Goal: Information Seeking & Learning: Understand process/instructions

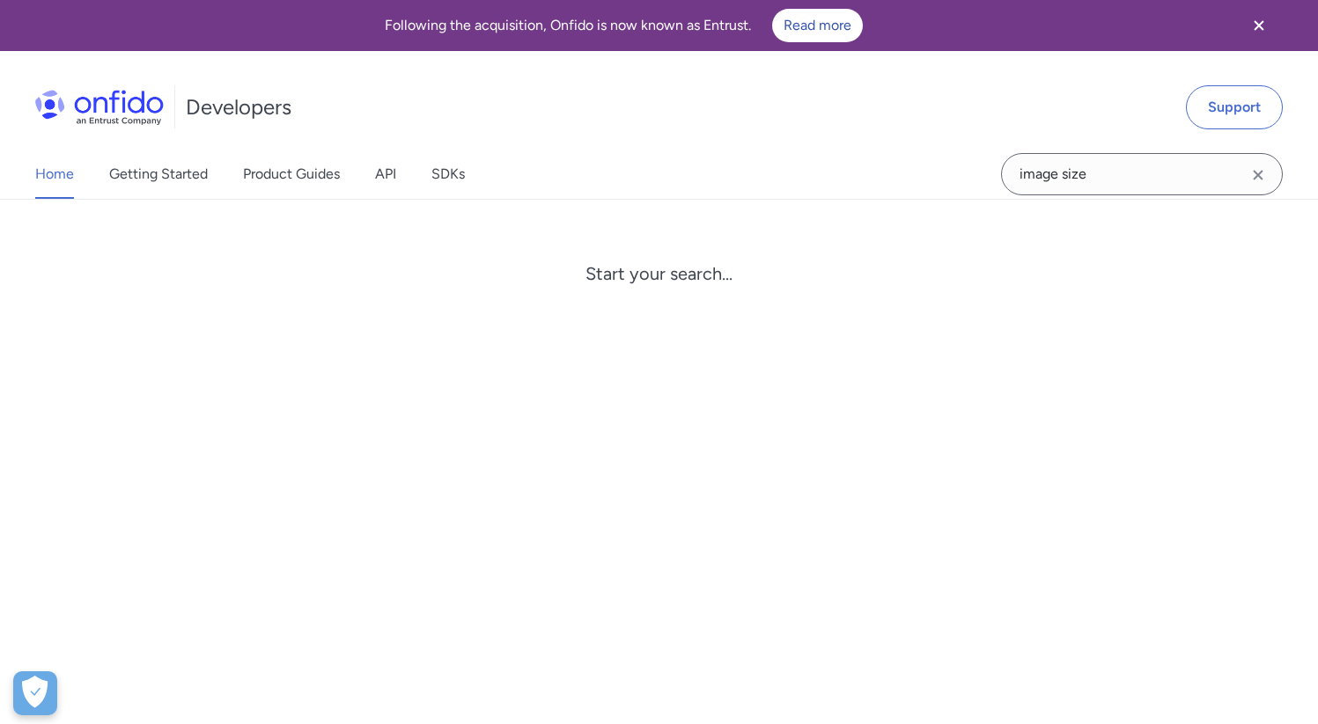
click at [1104, 174] on input "image size" at bounding box center [1142, 174] width 282 height 42
click at [1105, 174] on input "image size" at bounding box center [1142, 174] width 282 height 42
click at [1097, 173] on input "image size" at bounding box center [1142, 174] width 282 height 42
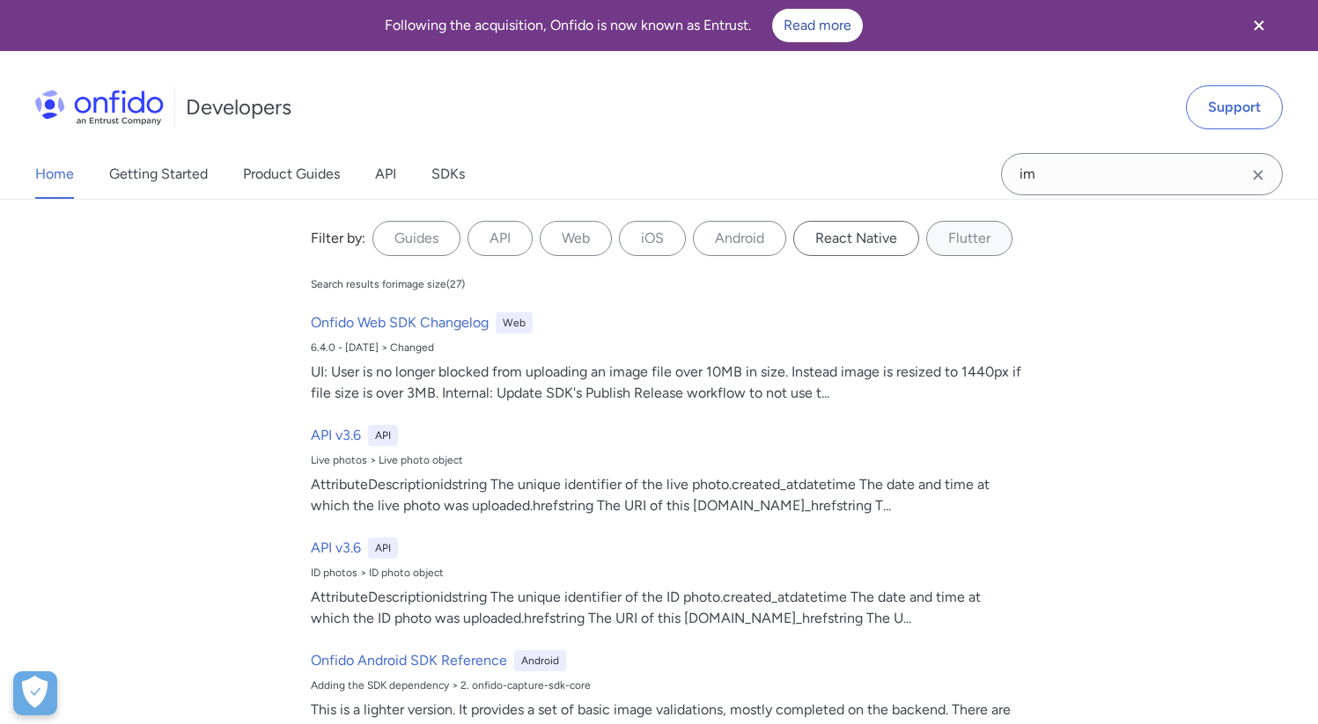
type input "i"
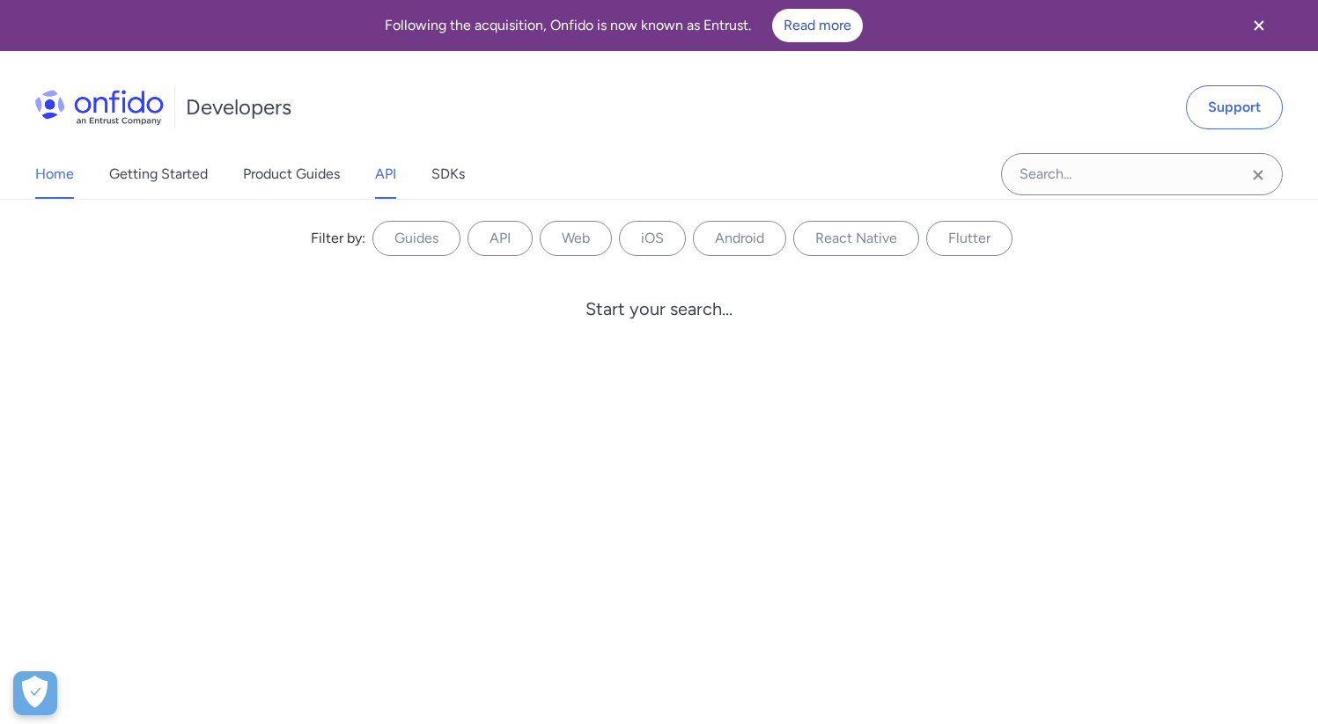
click at [388, 170] on link "API" at bounding box center [385, 174] width 21 height 49
click at [56, 173] on link "Home" at bounding box center [54, 174] width 39 height 49
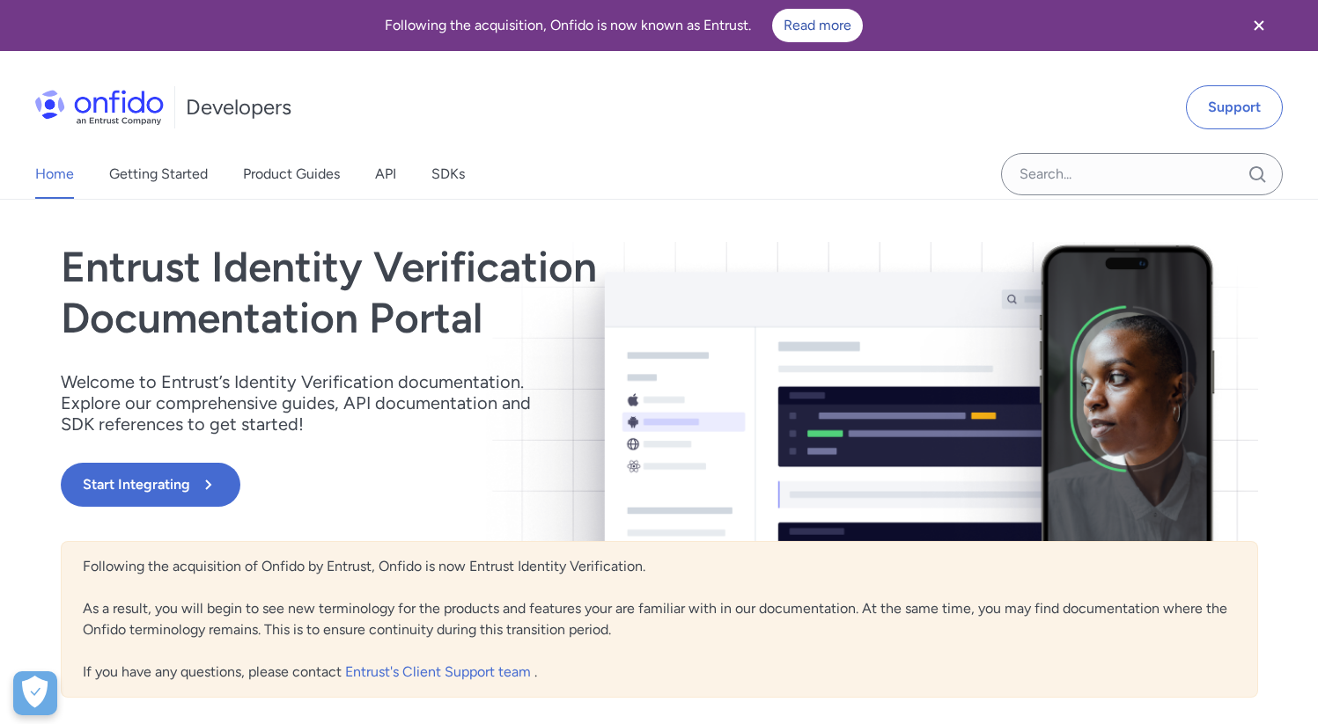
click at [56, 176] on link "Home" at bounding box center [54, 174] width 39 height 49
click at [393, 170] on link "API" at bounding box center [385, 174] width 21 height 49
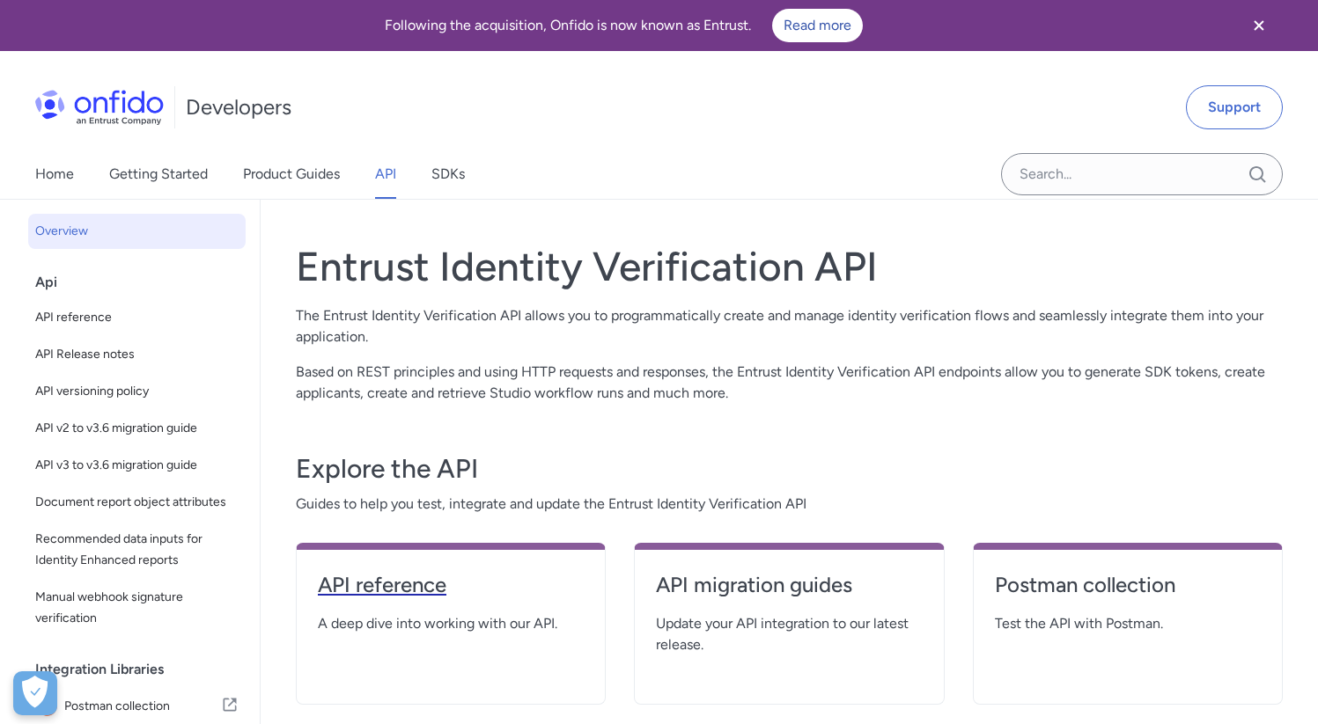
click at [334, 591] on h4 "API reference" at bounding box center [451, 585] width 266 height 28
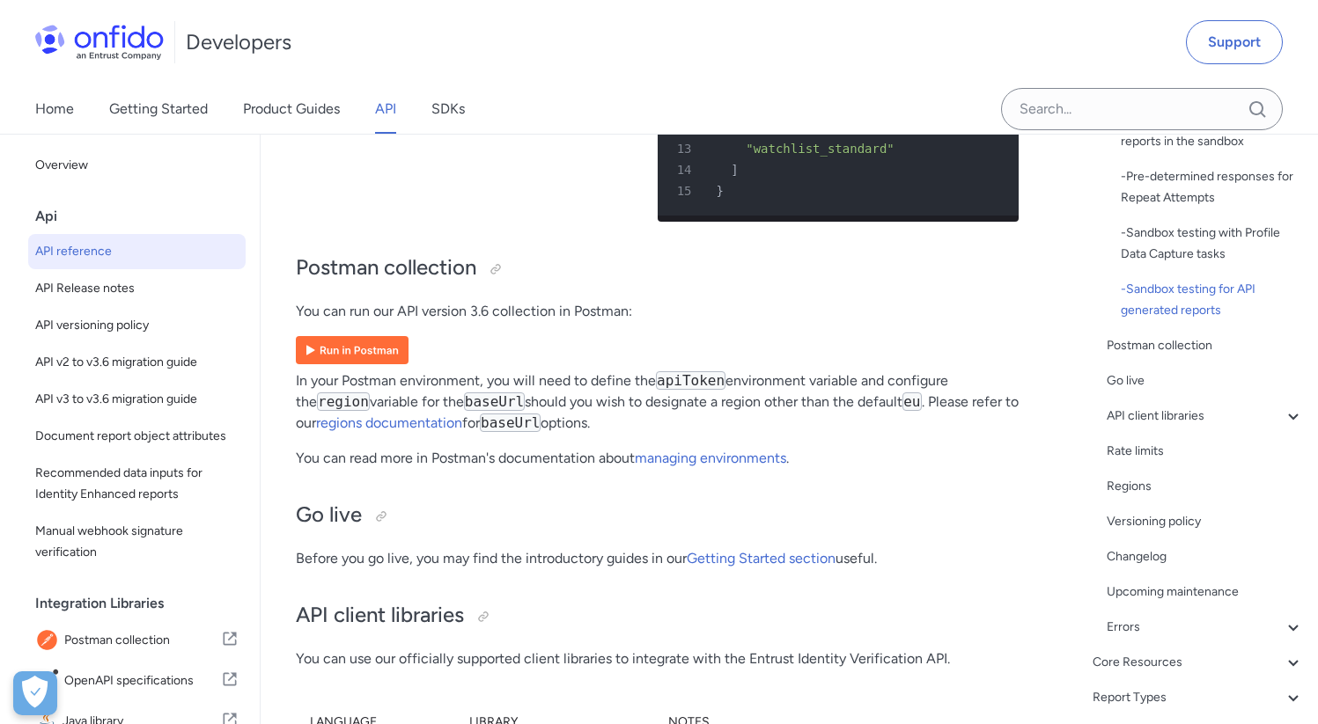
scroll to position [677, 0]
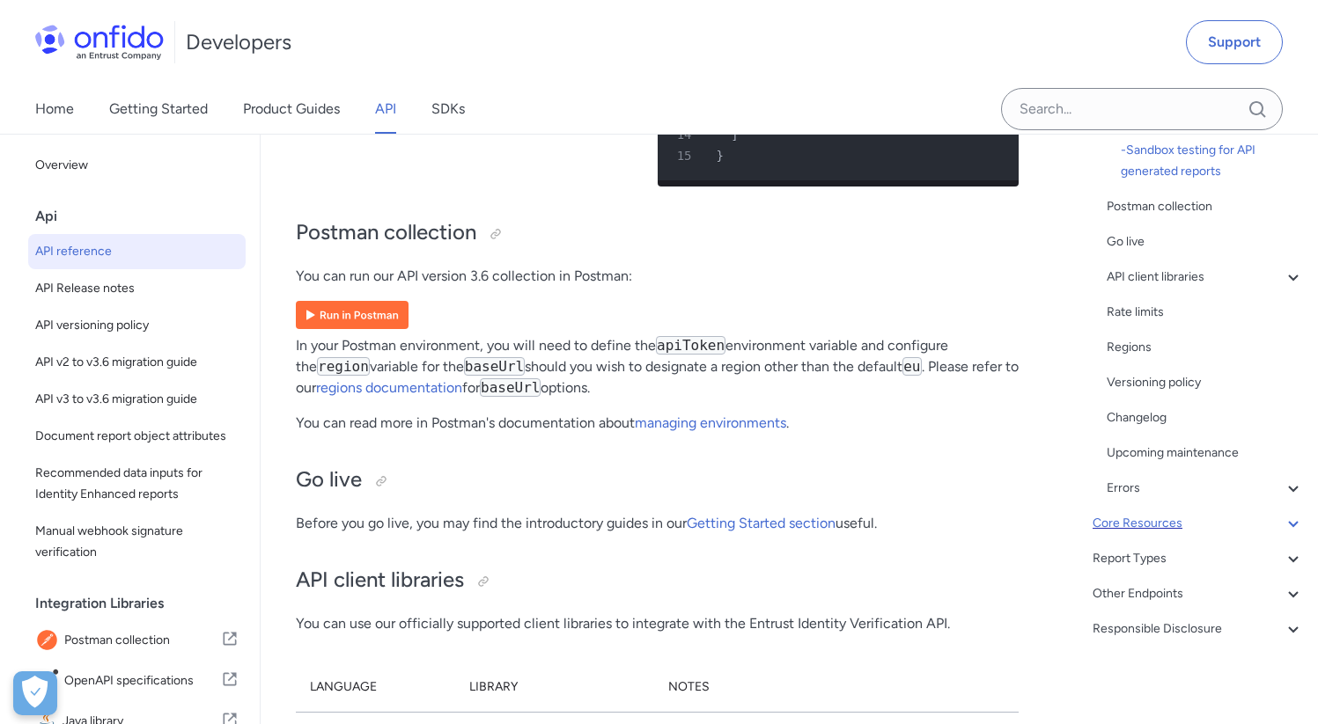
click at [1156, 525] on div "Core Resources" at bounding box center [1197, 523] width 211 height 21
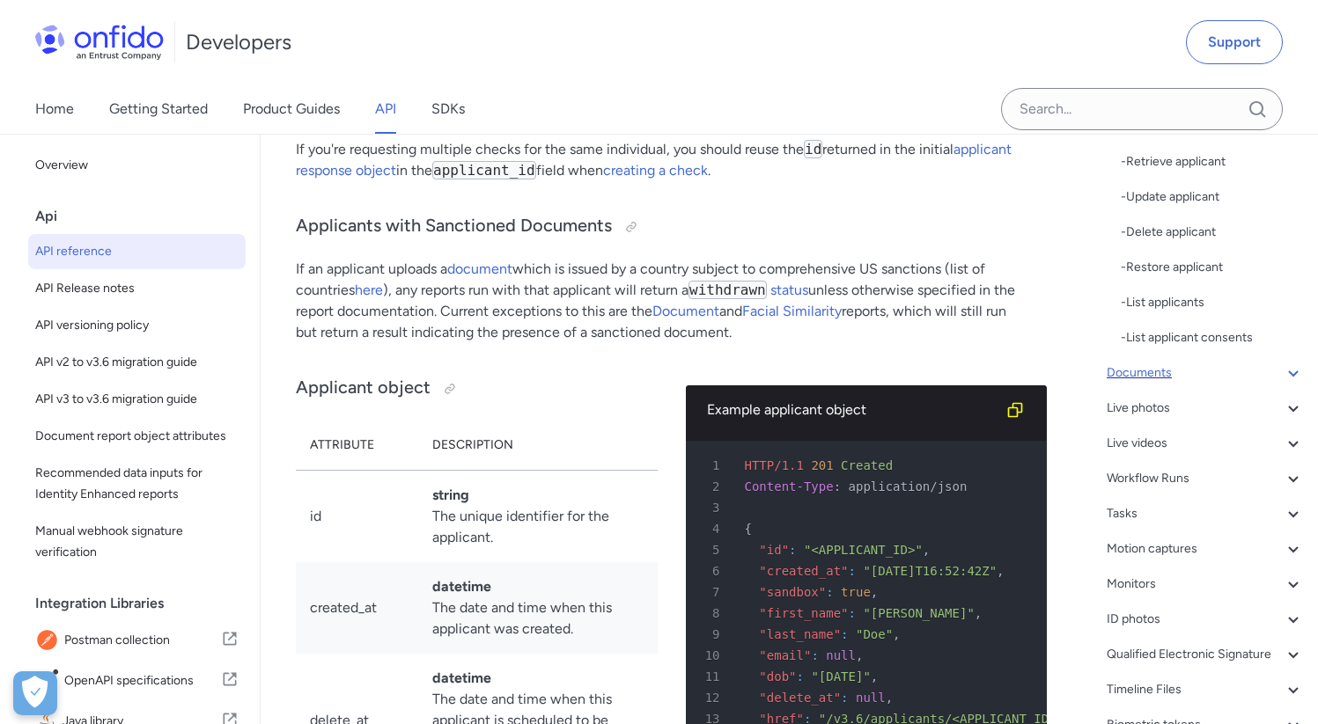
scroll to position [488, 0]
click at [1152, 373] on div "Documents" at bounding box center [1204, 373] width 197 height 21
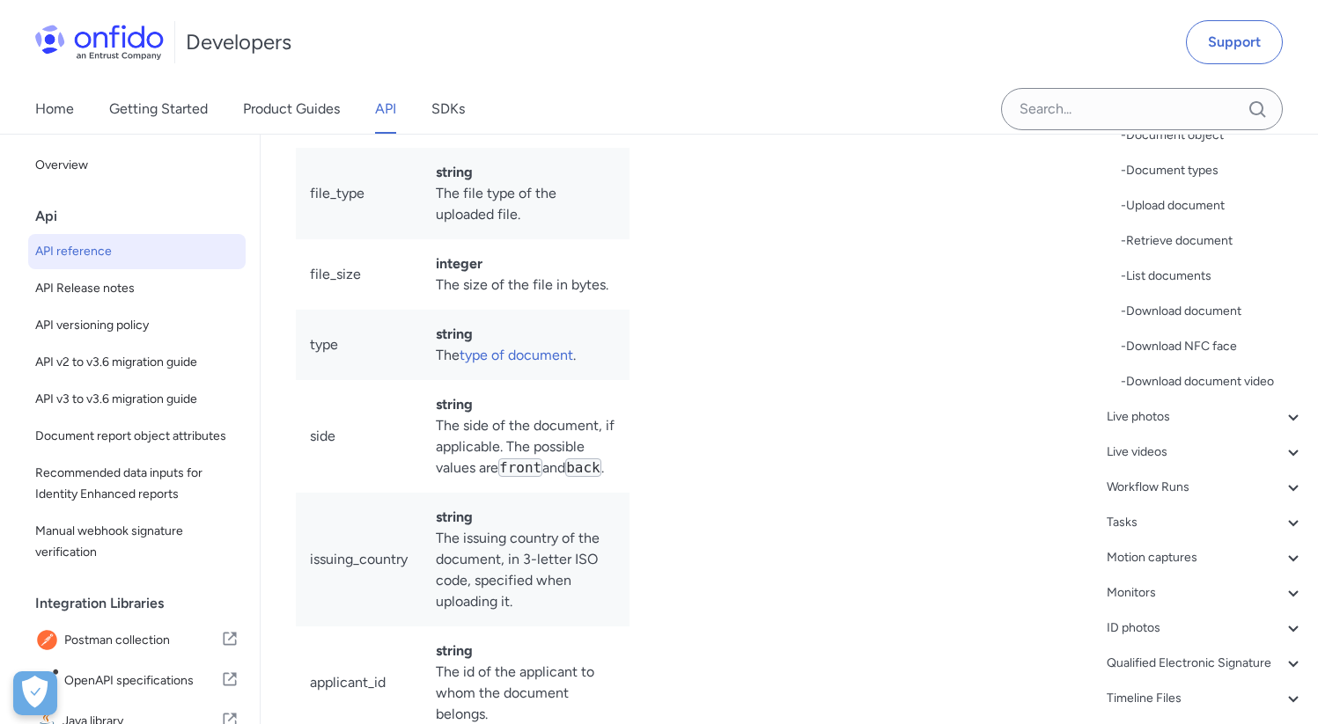
scroll to position [276, 0]
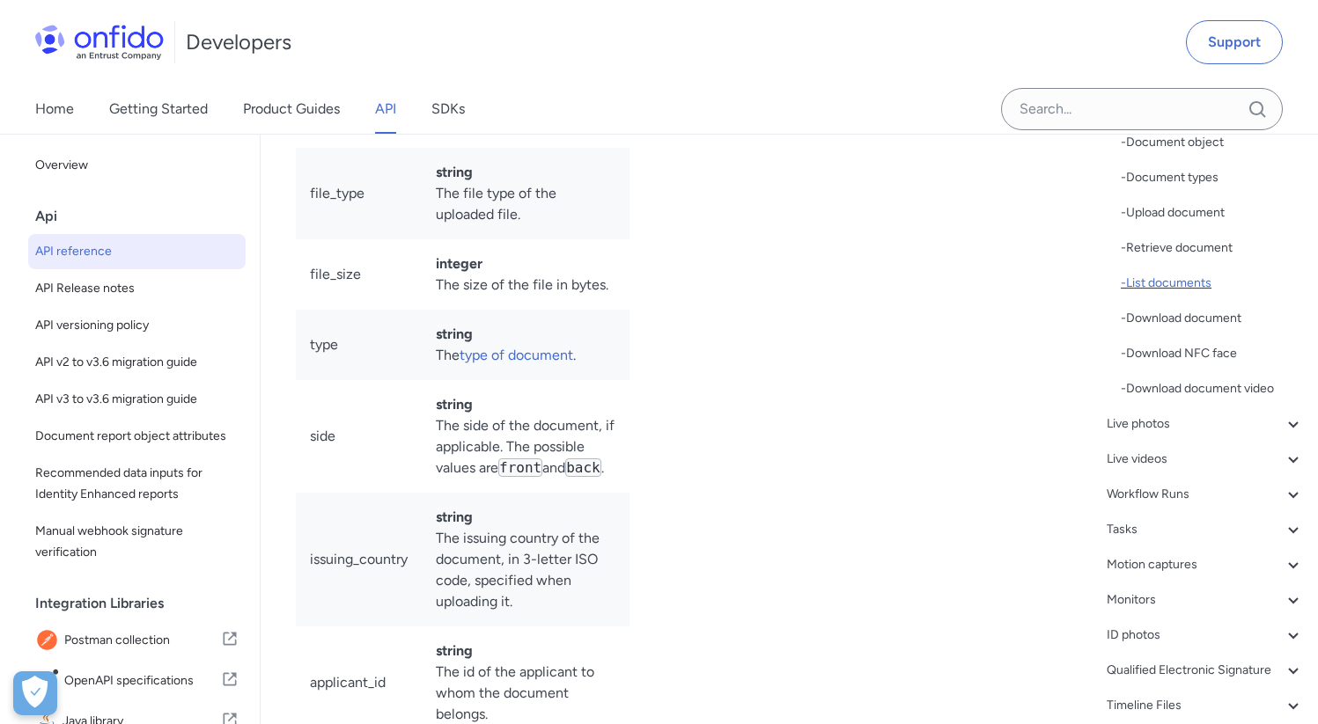
click at [1184, 288] on div "- List documents" at bounding box center [1211, 283] width 183 height 21
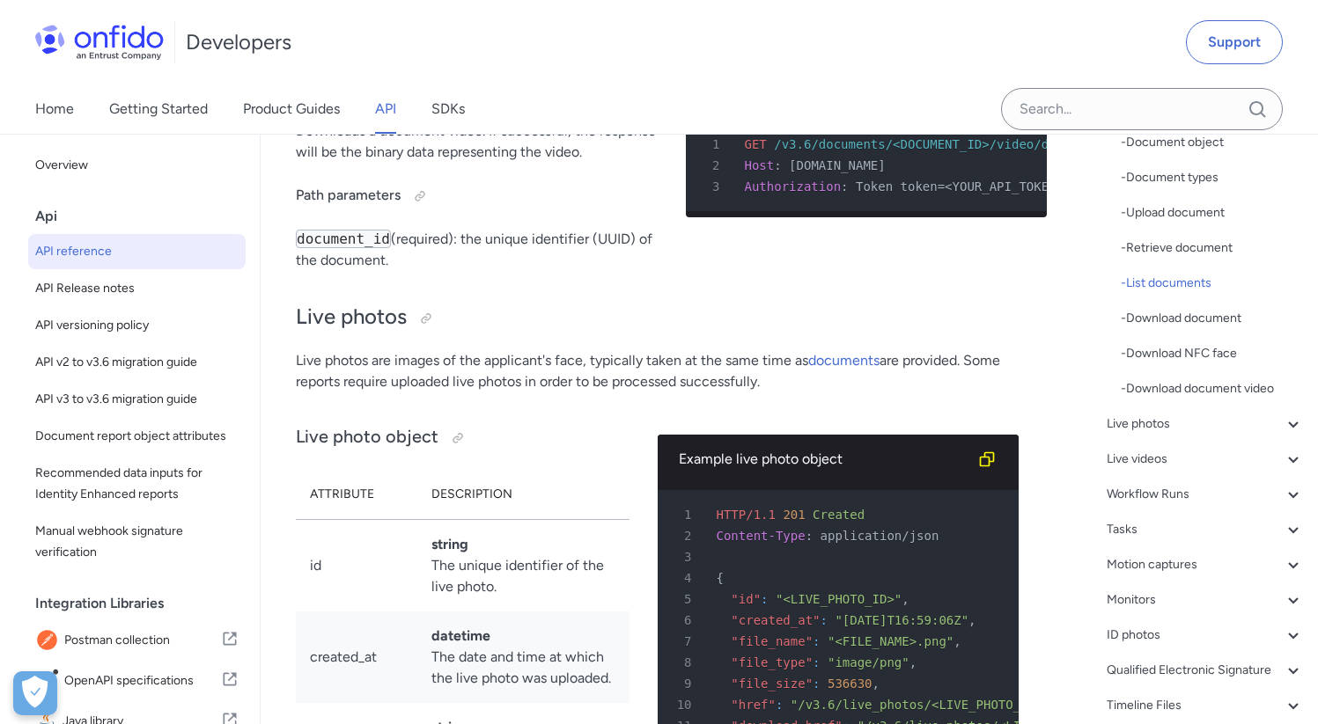
scroll to position [2, 0]
drag, startPoint x: 474, startPoint y: 540, endPoint x: 618, endPoint y: 547, distance: 143.7
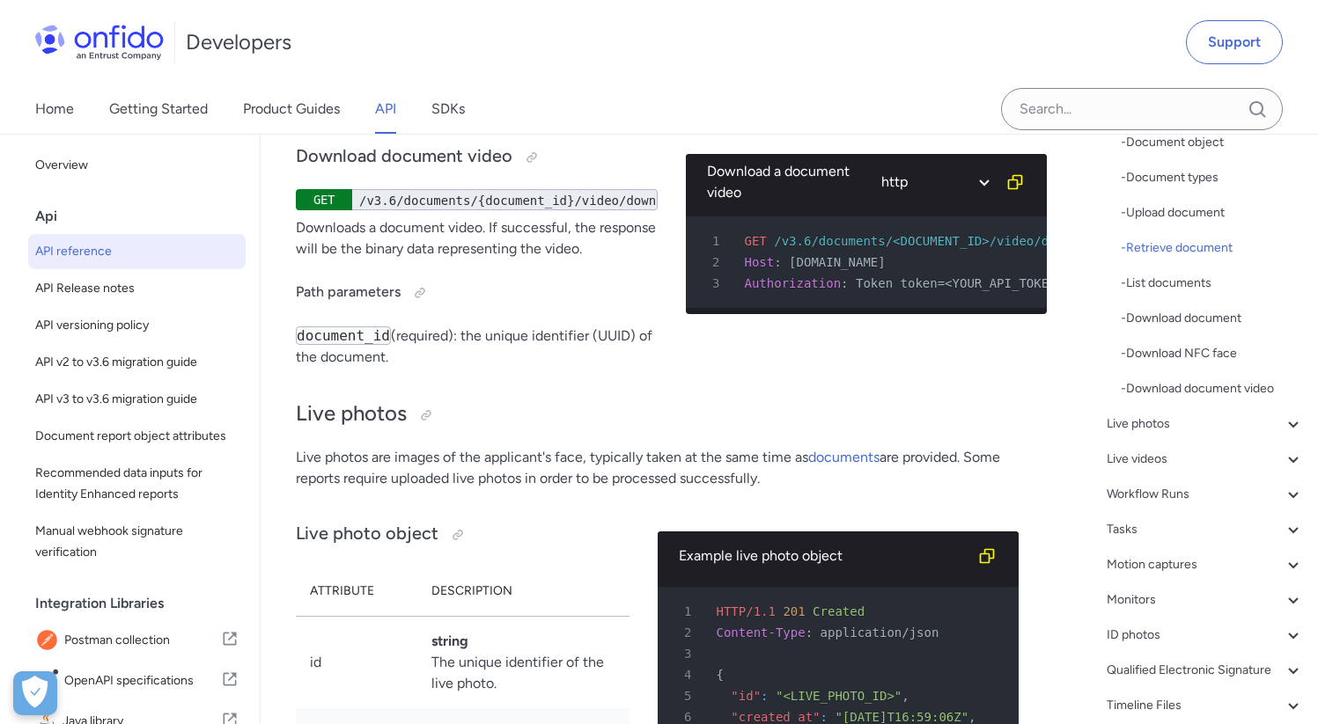
scroll to position [36880, 0]
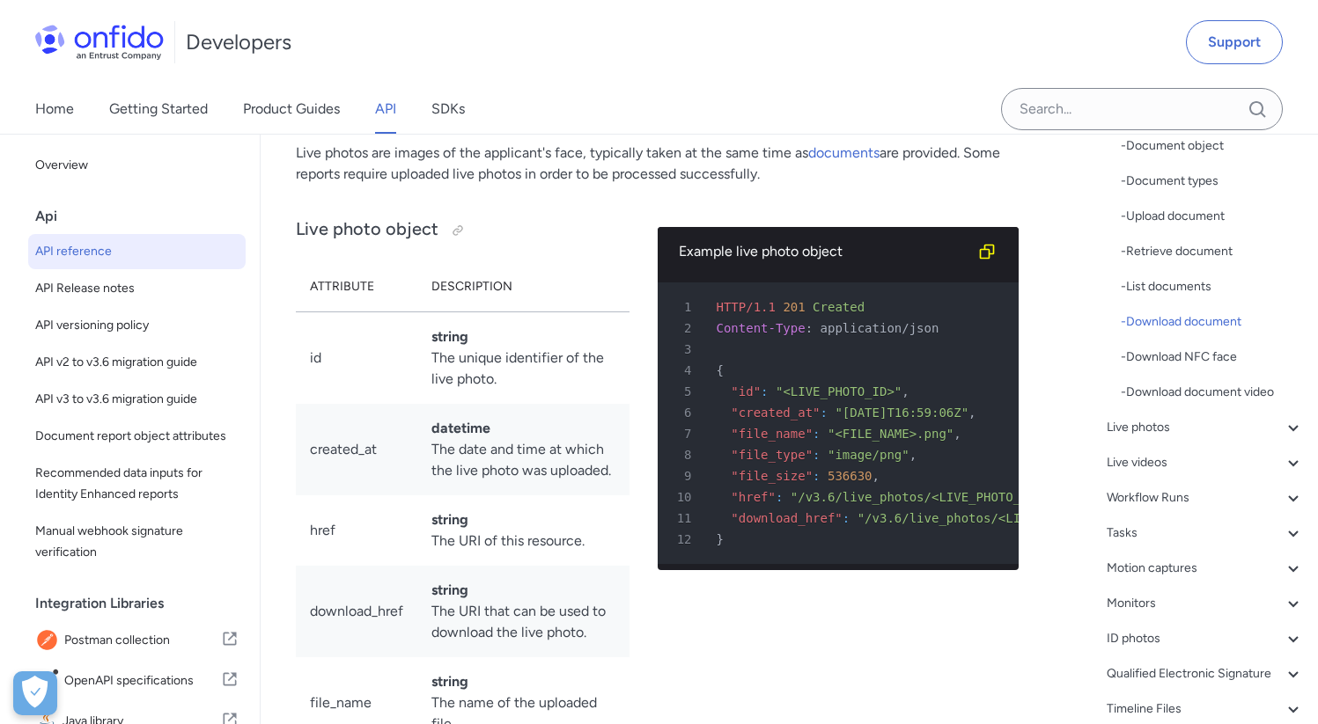
scroll to position [37010, 0]
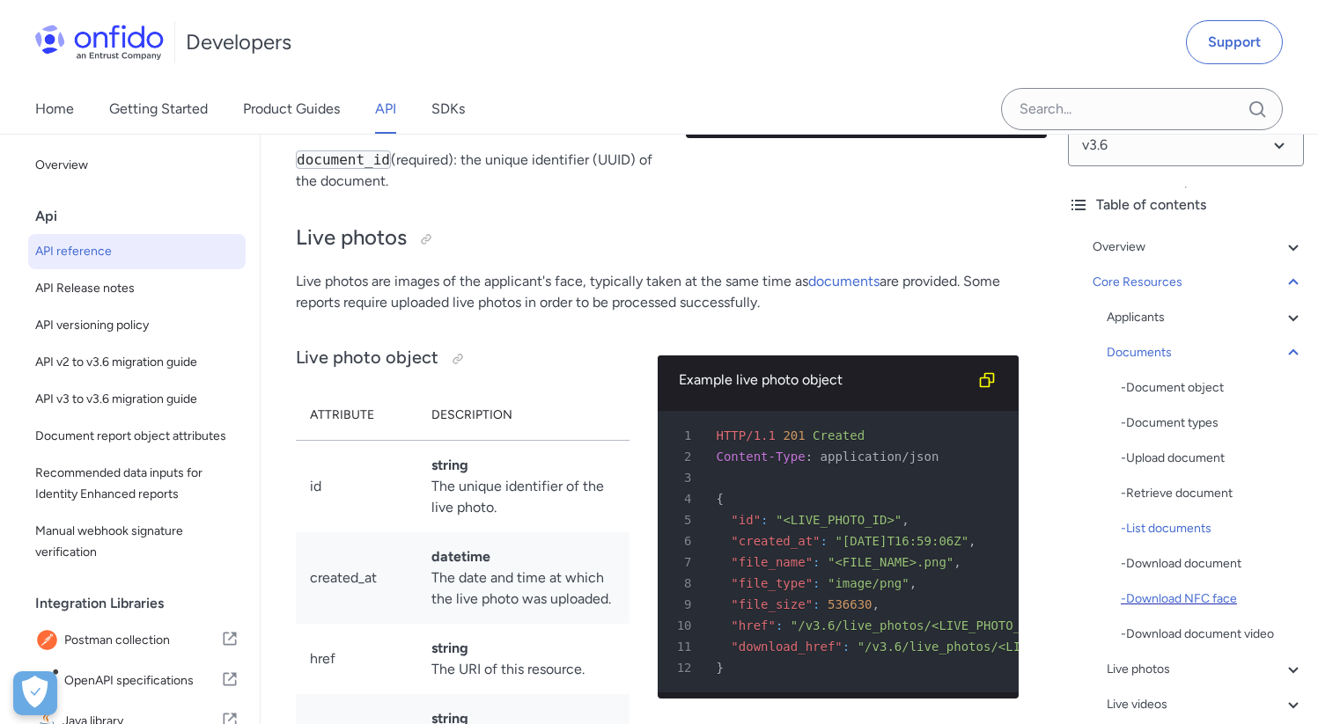
scroll to position [0, 0]
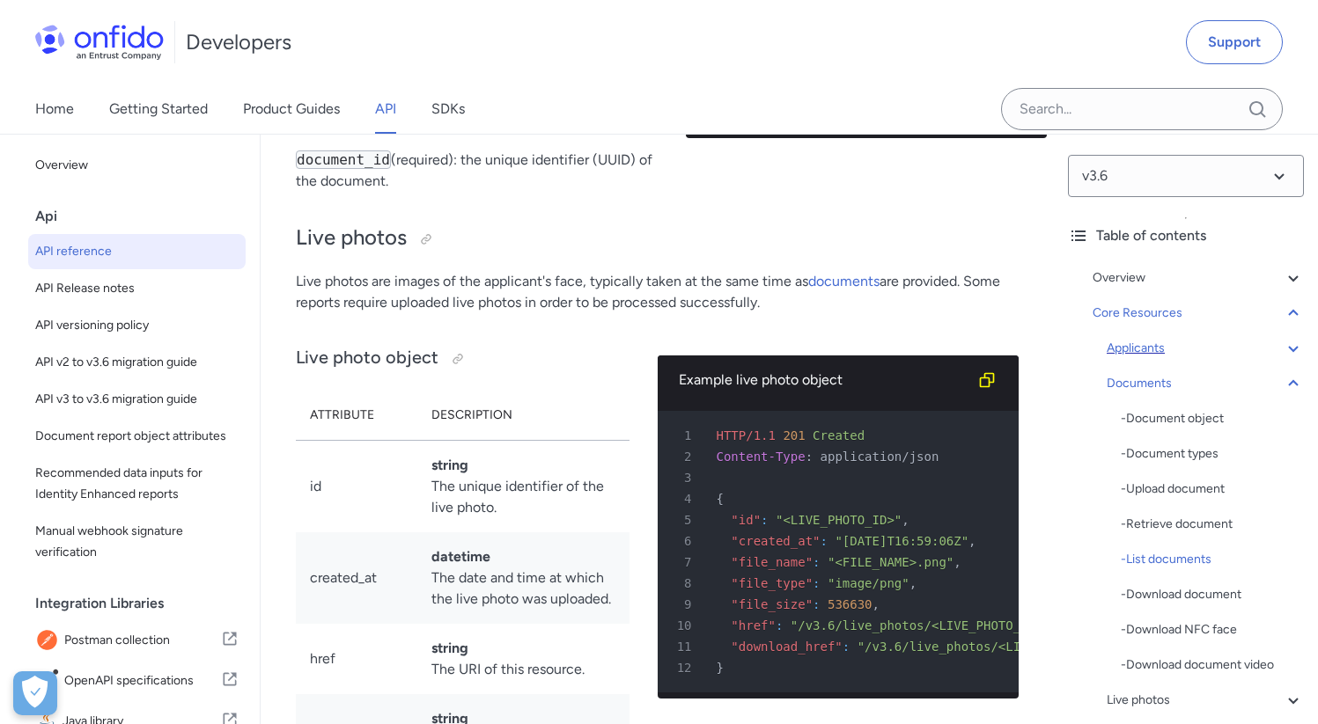
click at [1151, 347] on div "Applicants" at bounding box center [1204, 348] width 197 height 21
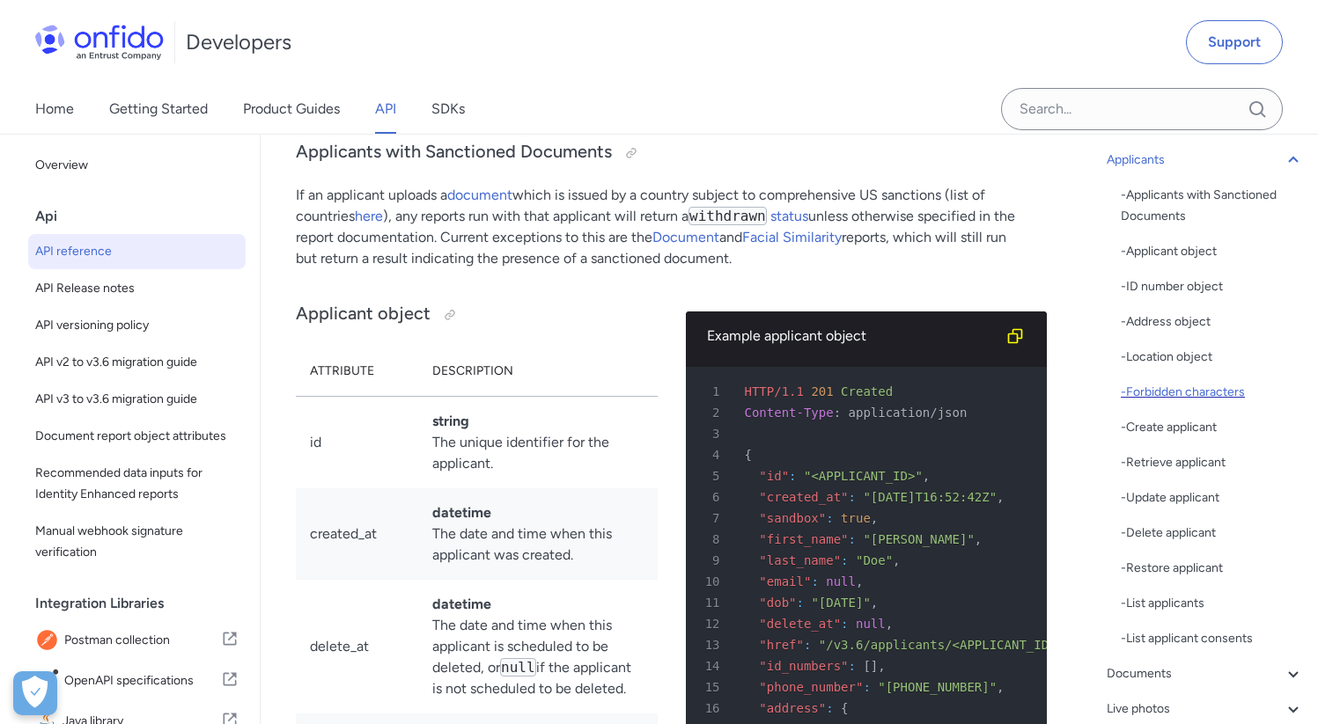
scroll to position [226, 0]
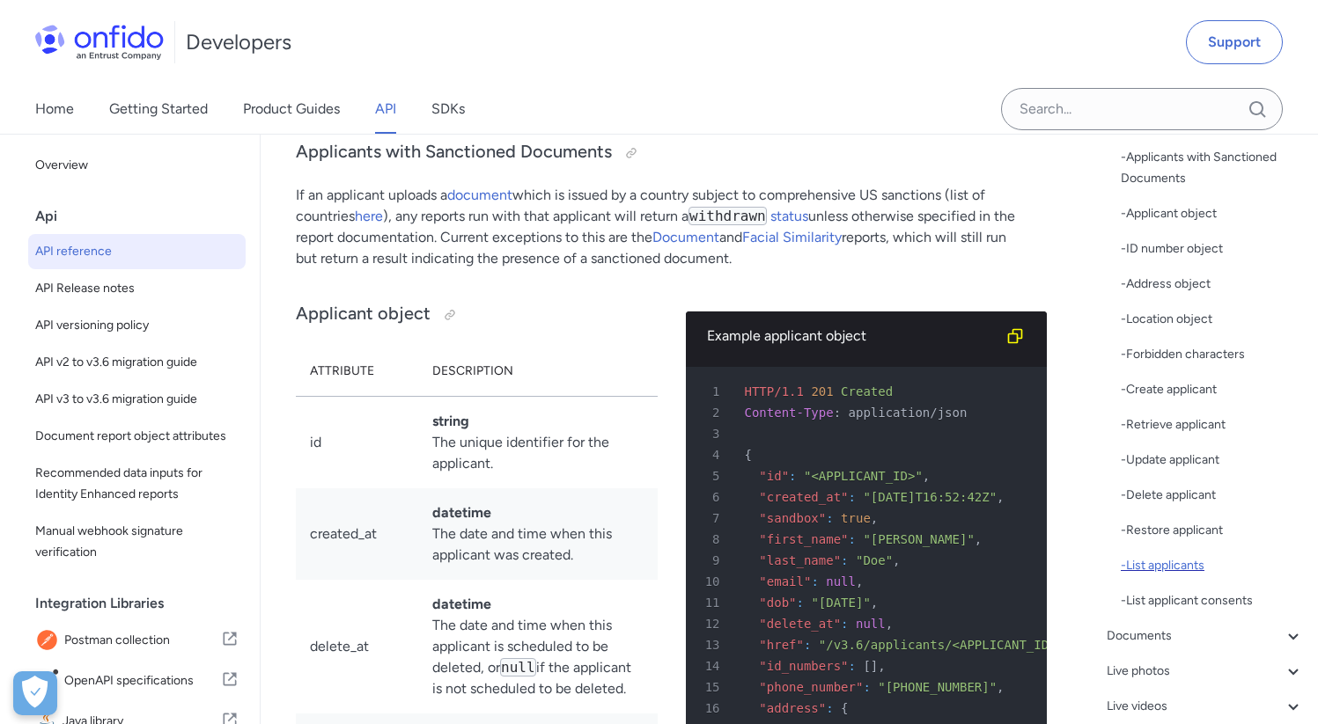
click at [1195, 566] on div "- List applicants" at bounding box center [1211, 565] width 183 height 21
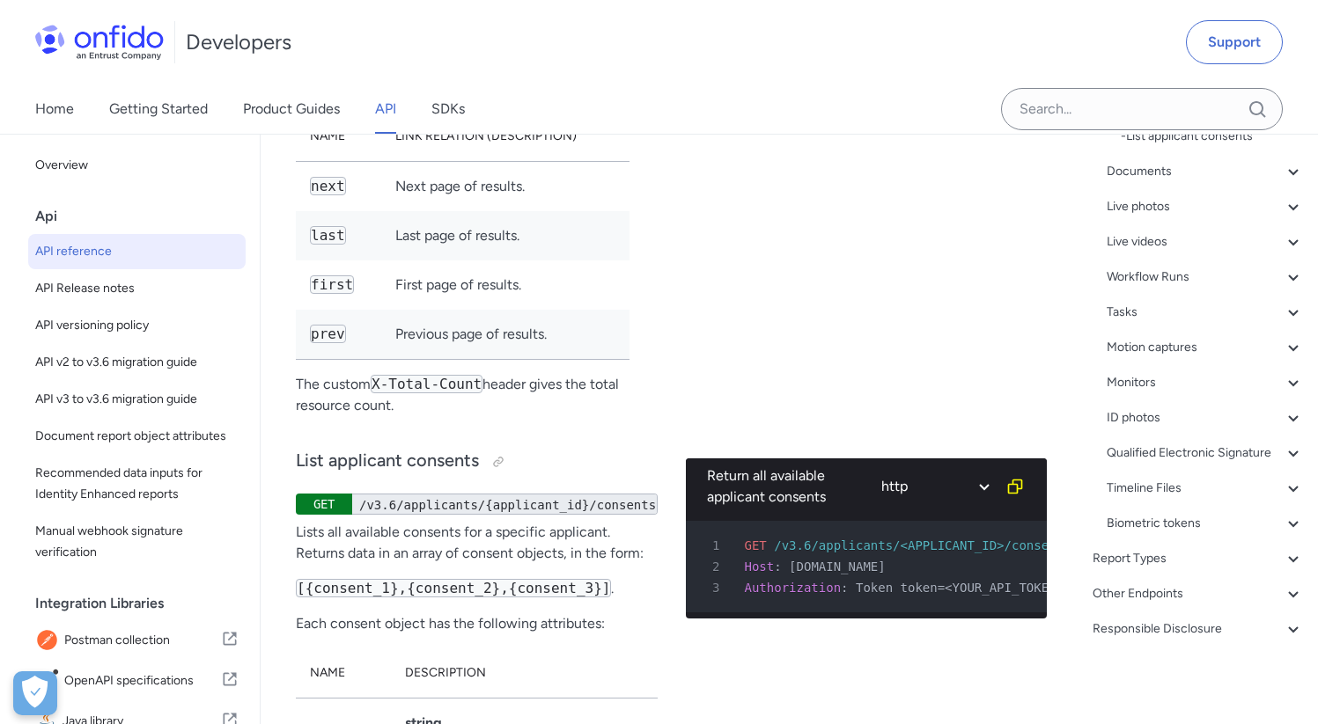
scroll to position [30058, 0]
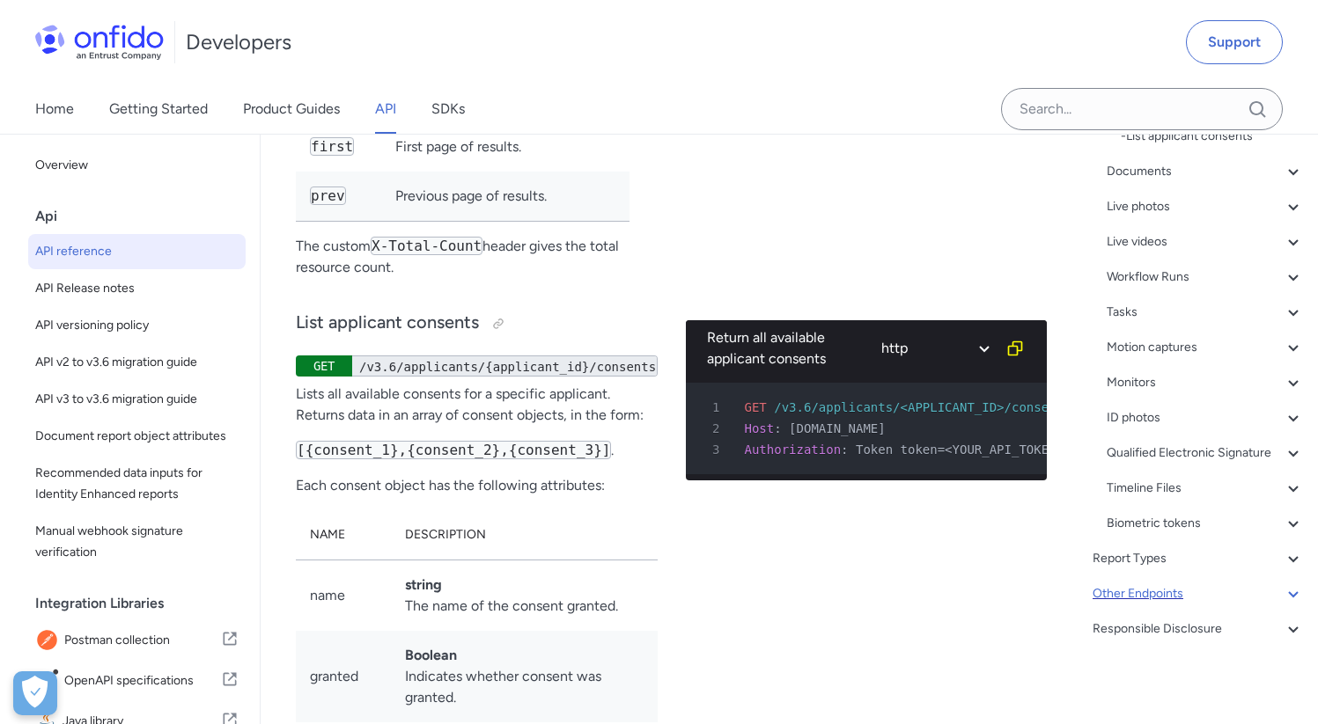
click at [1167, 601] on div "Other Endpoints" at bounding box center [1197, 594] width 211 height 21
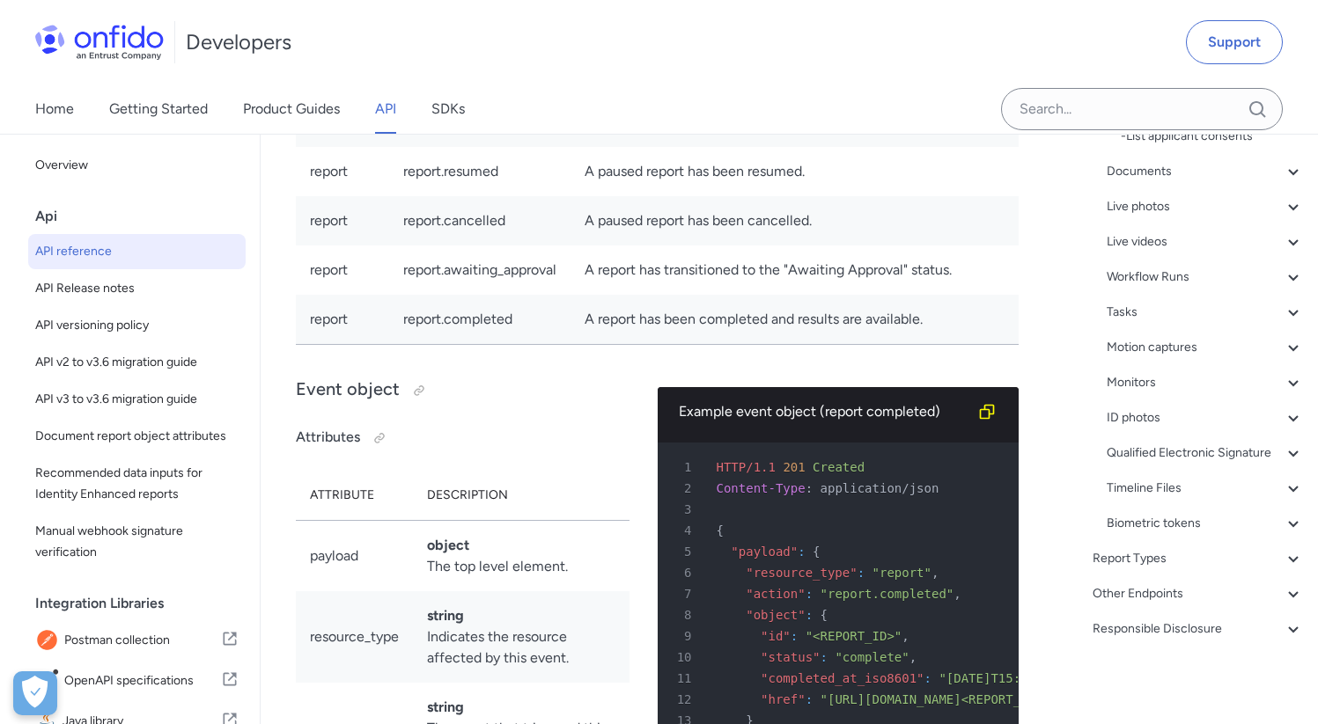
scroll to position [219, 0]
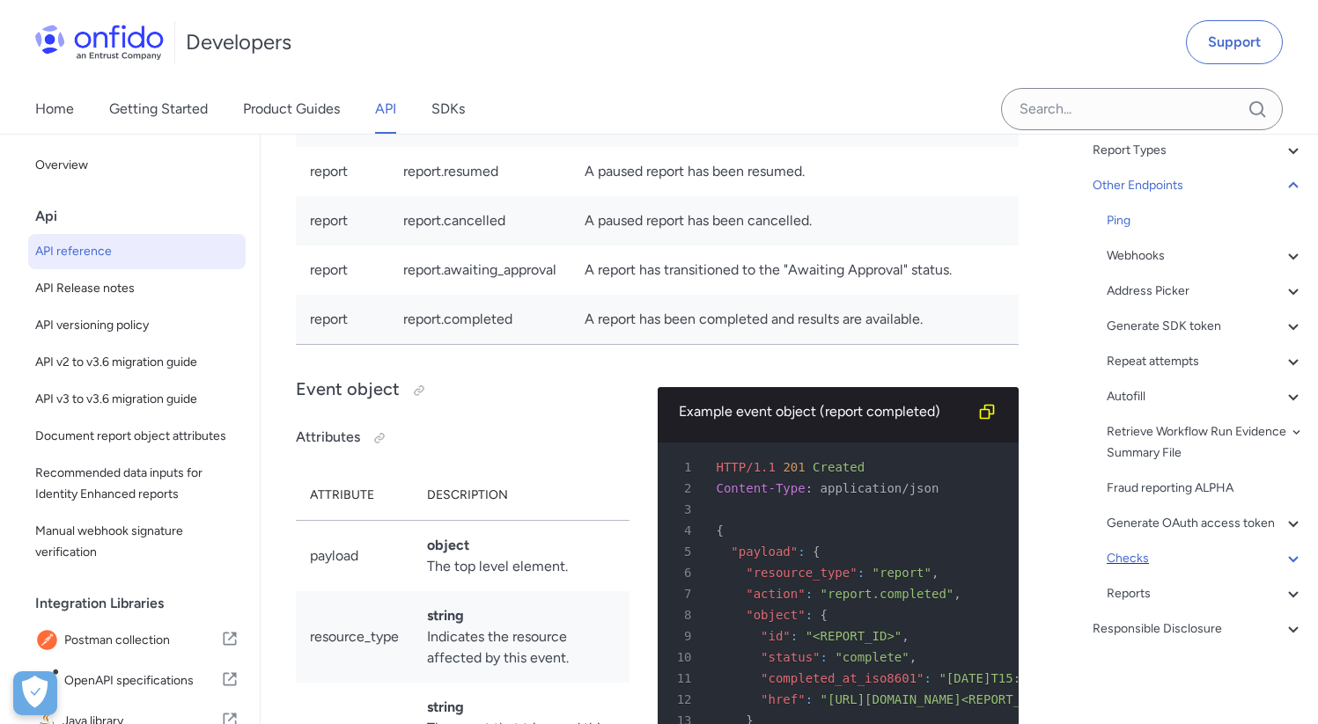
click at [1139, 556] on div "Checks" at bounding box center [1204, 558] width 197 height 21
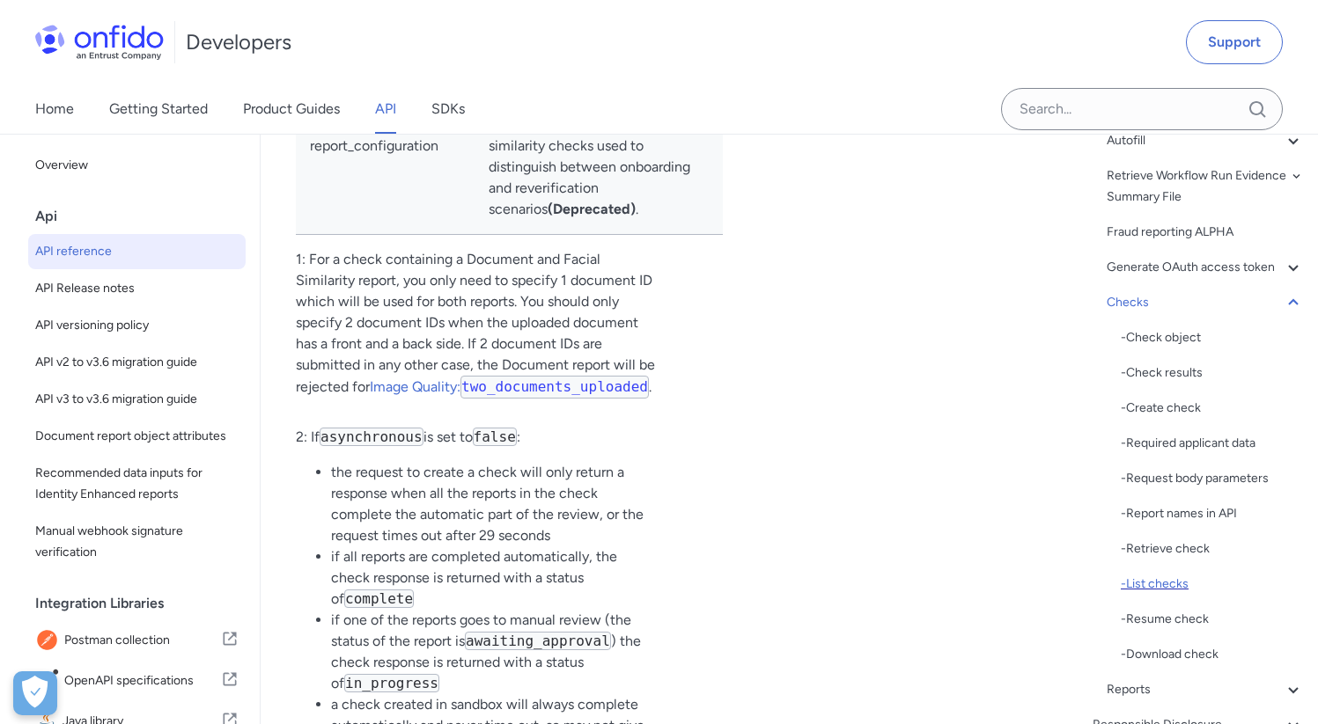
scroll to position [458, 0]
click at [1171, 591] on div "- List checks" at bounding box center [1211, 580] width 183 height 21
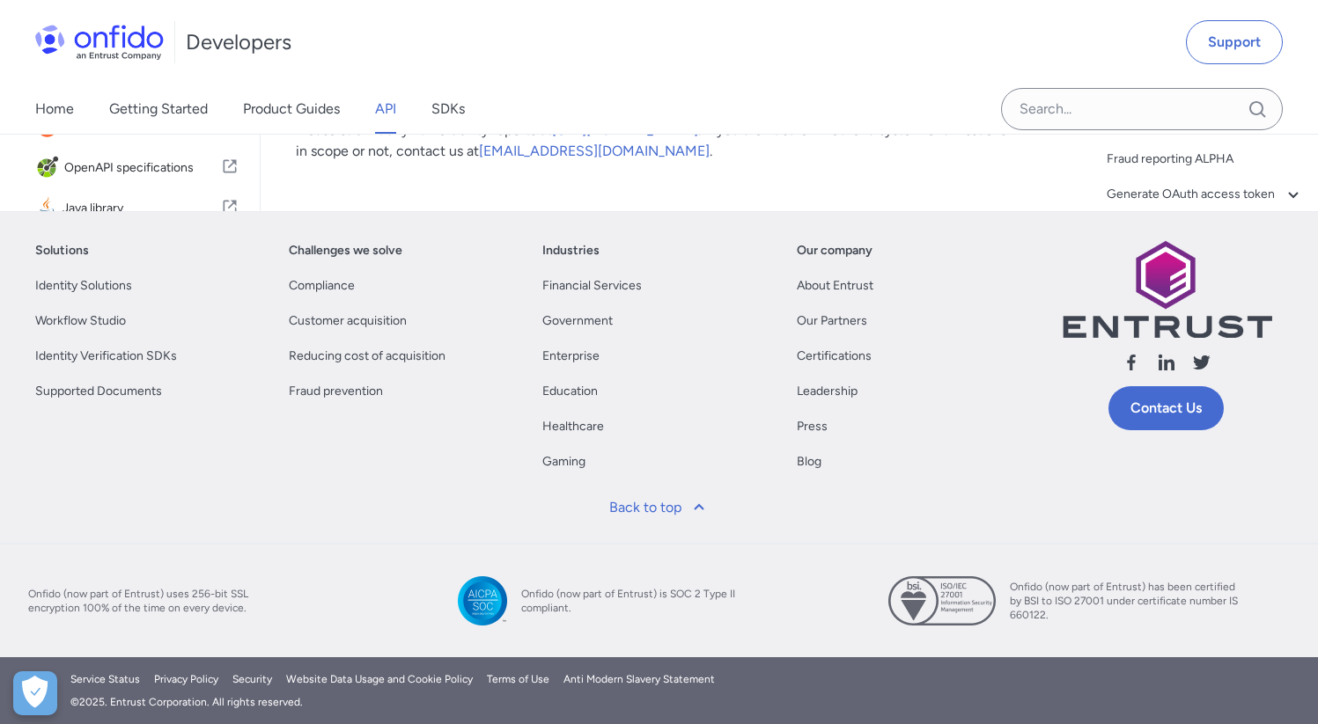
scroll to position [10, 0]
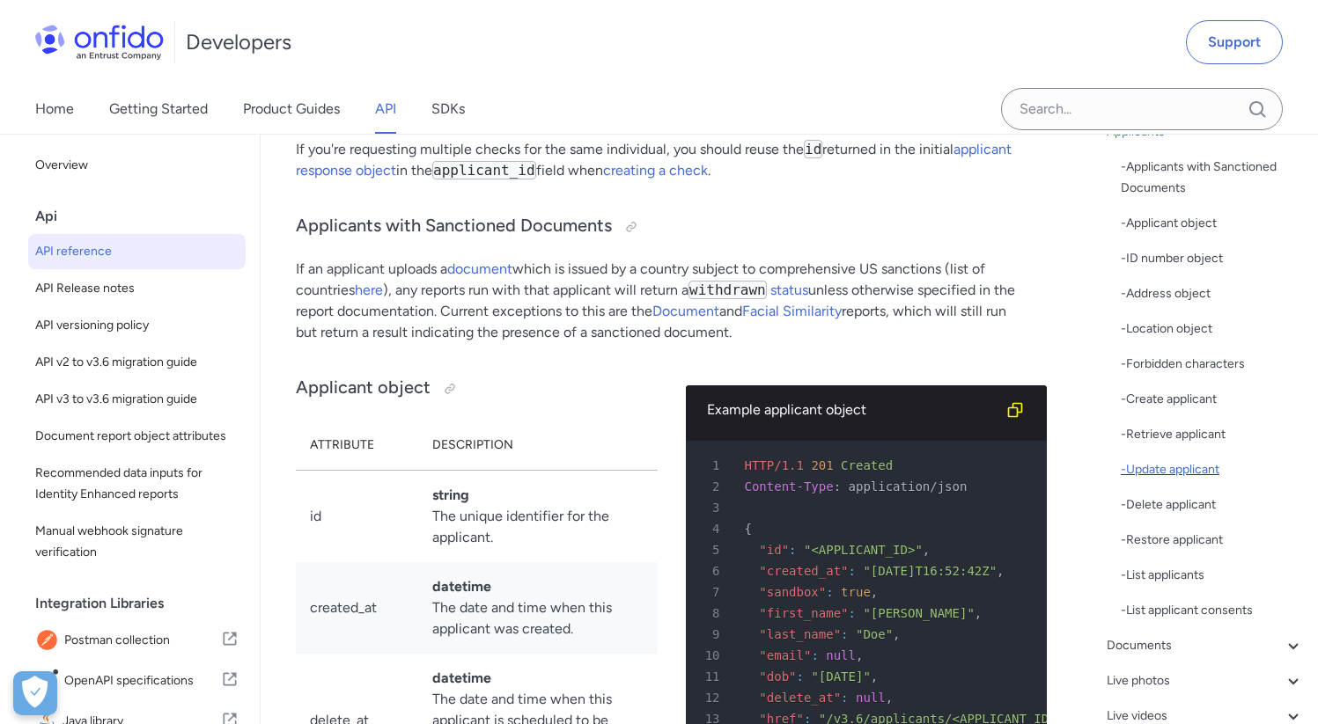
scroll to position [320, 0]
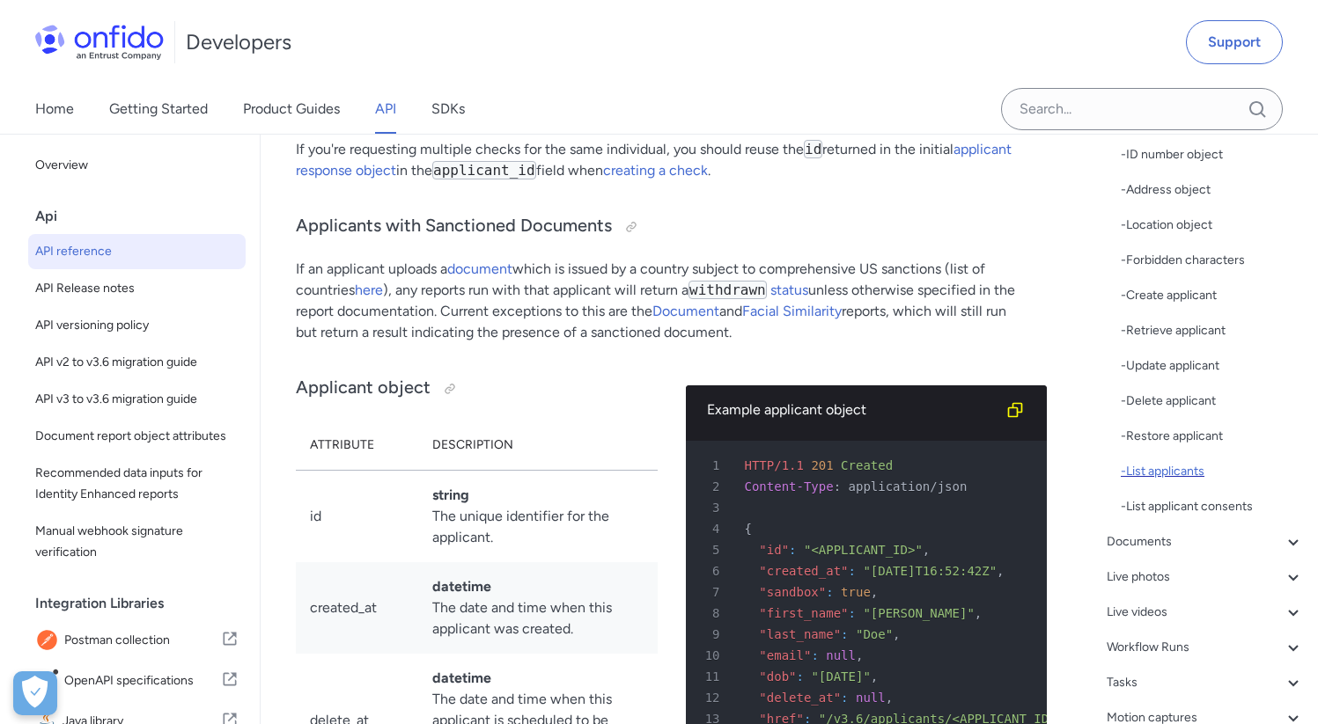
click at [1184, 469] on div "- List applicants" at bounding box center [1211, 471] width 183 height 21
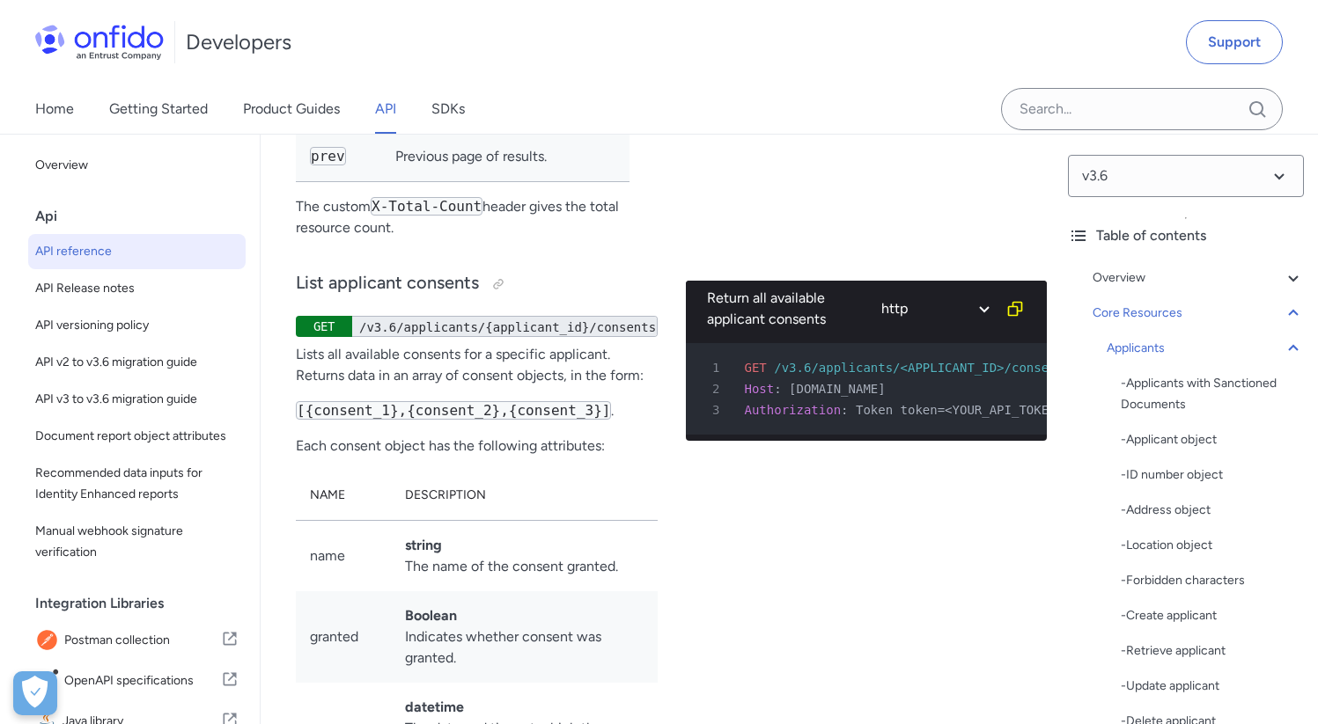
scroll to position [30087, 0]
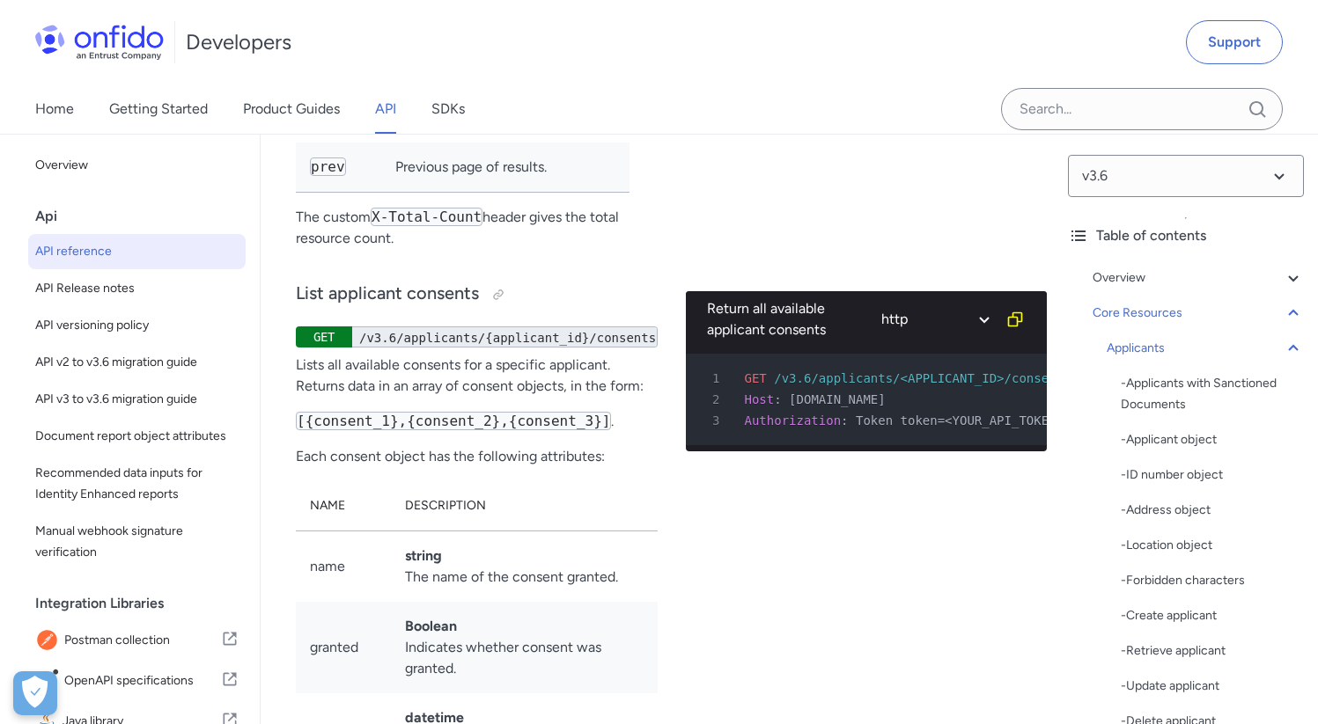
drag, startPoint x: 634, startPoint y: 429, endPoint x: 405, endPoint y: 431, distance: 228.8
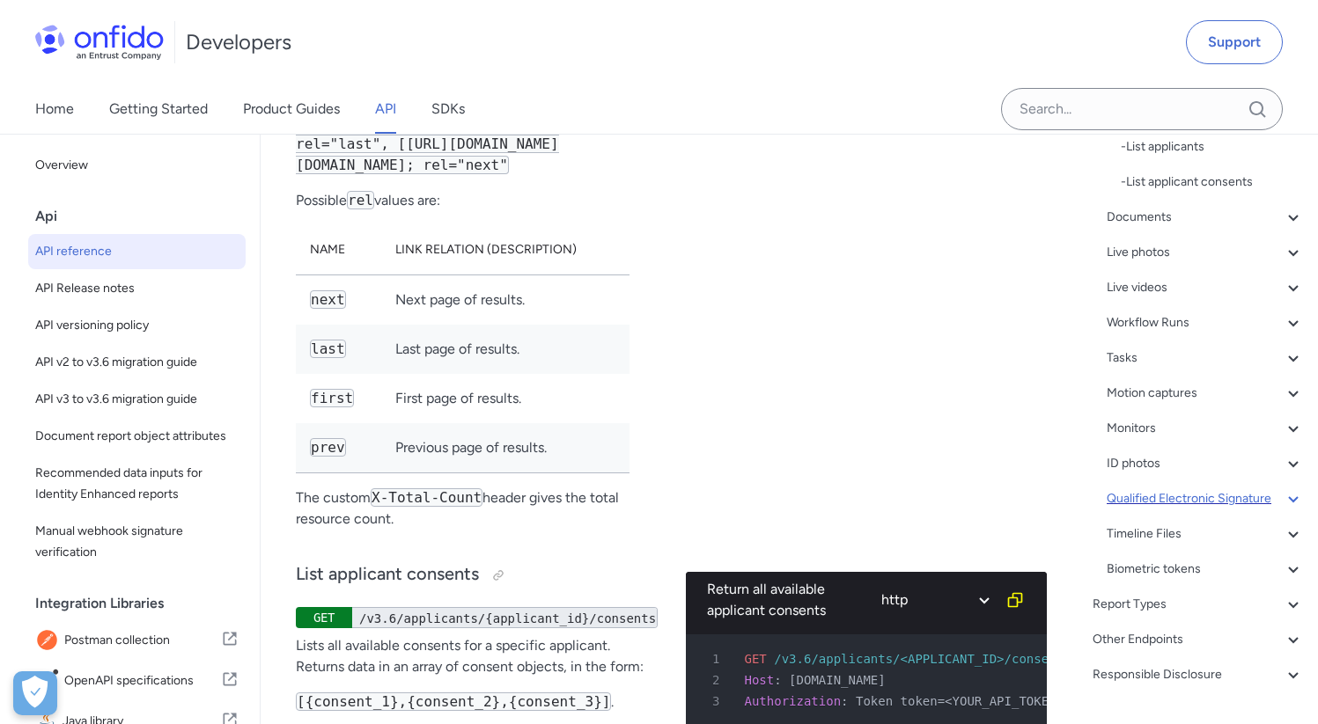
scroll to position [712, 0]
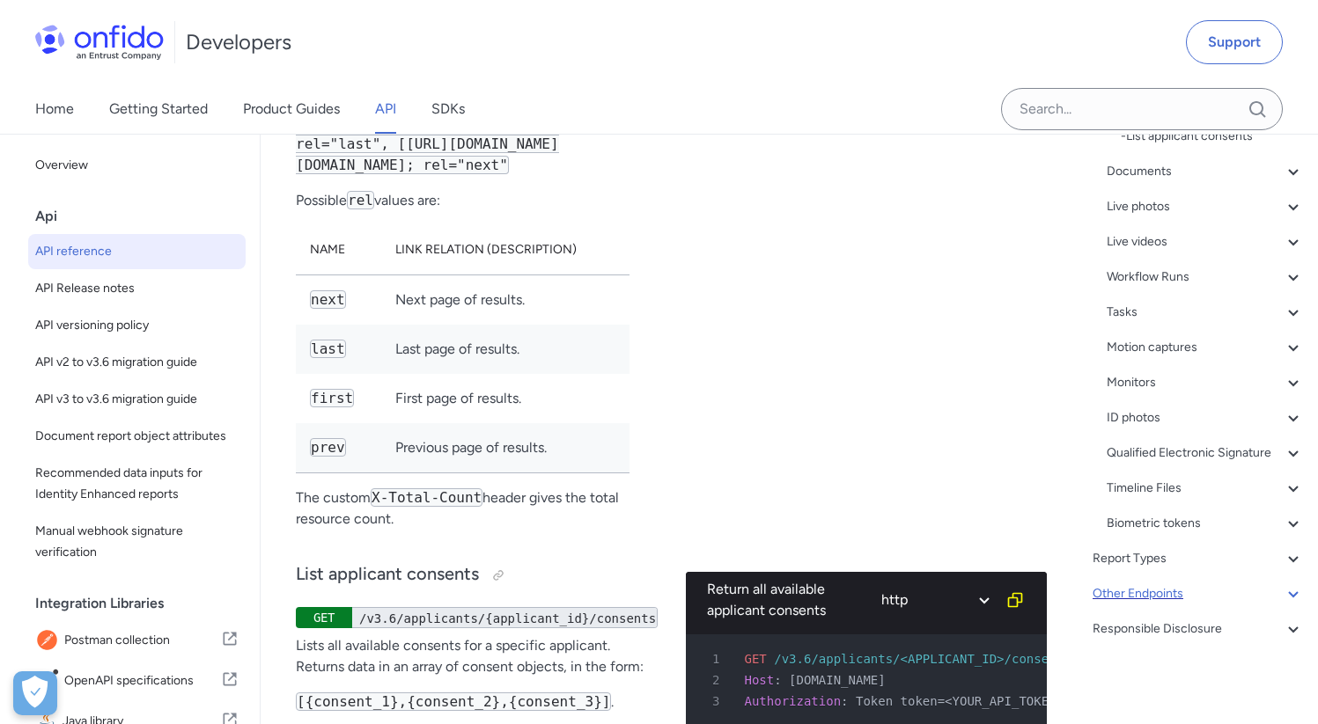
click at [1149, 589] on div "Other Endpoints" at bounding box center [1197, 594] width 211 height 21
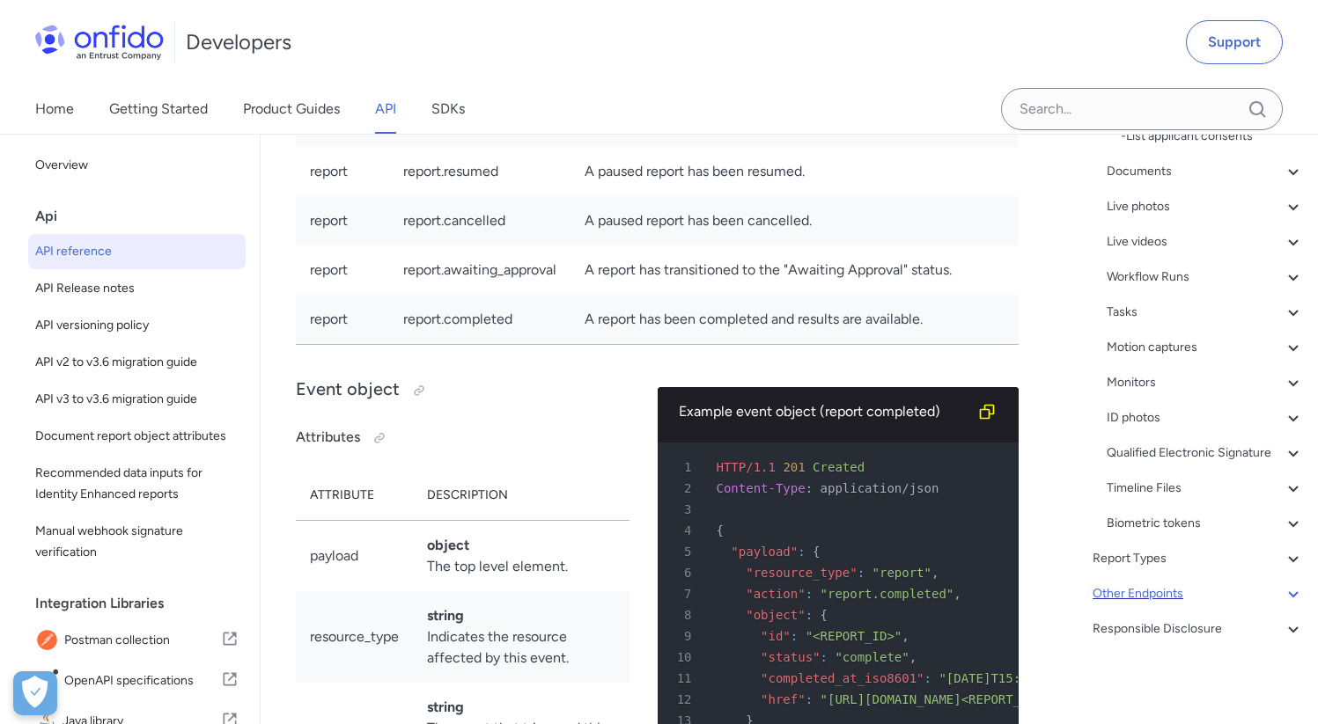
scroll to position [219, 0]
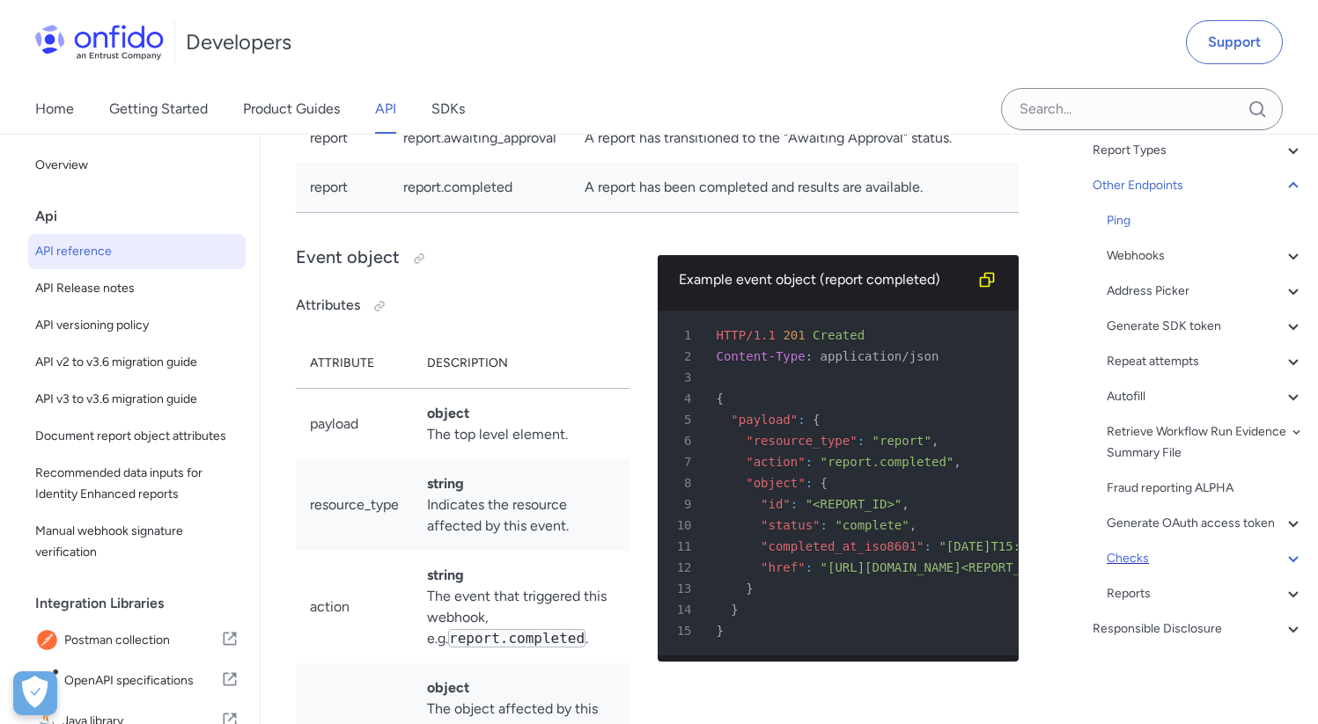
click at [1141, 557] on div "Checks" at bounding box center [1204, 558] width 197 height 21
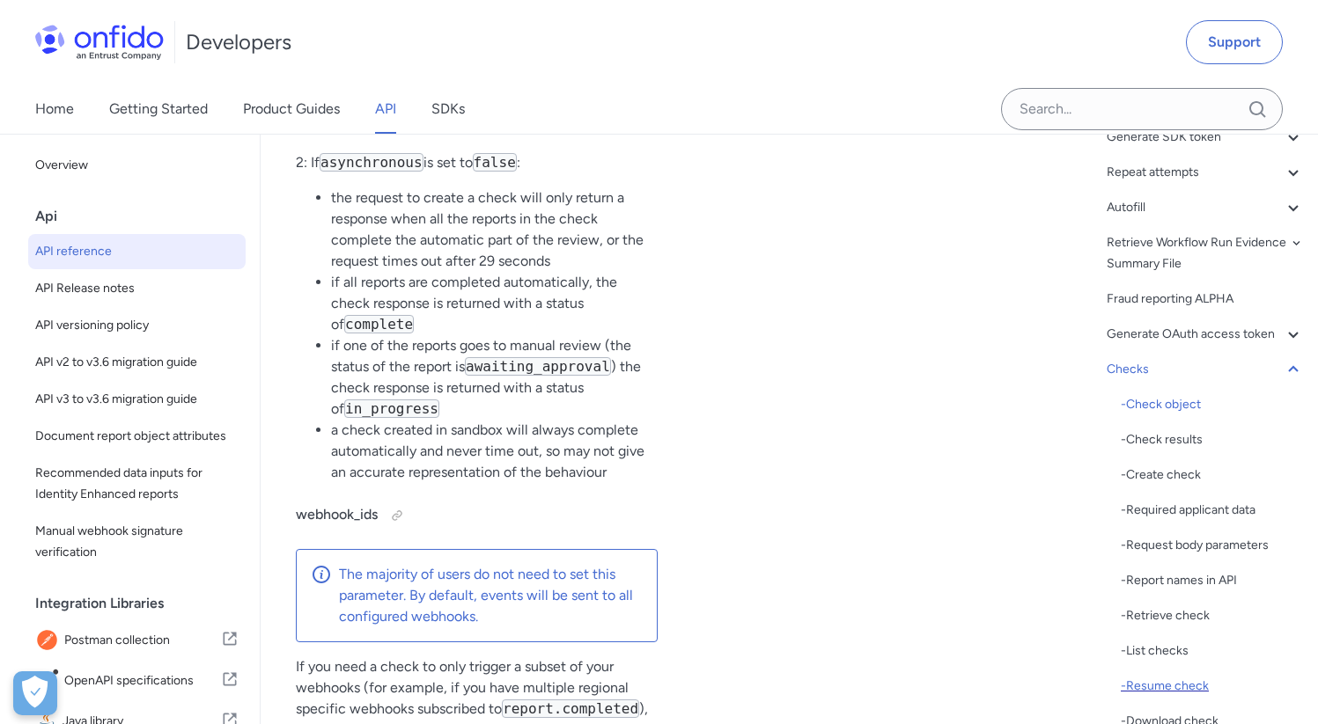
scroll to position [494, 0]
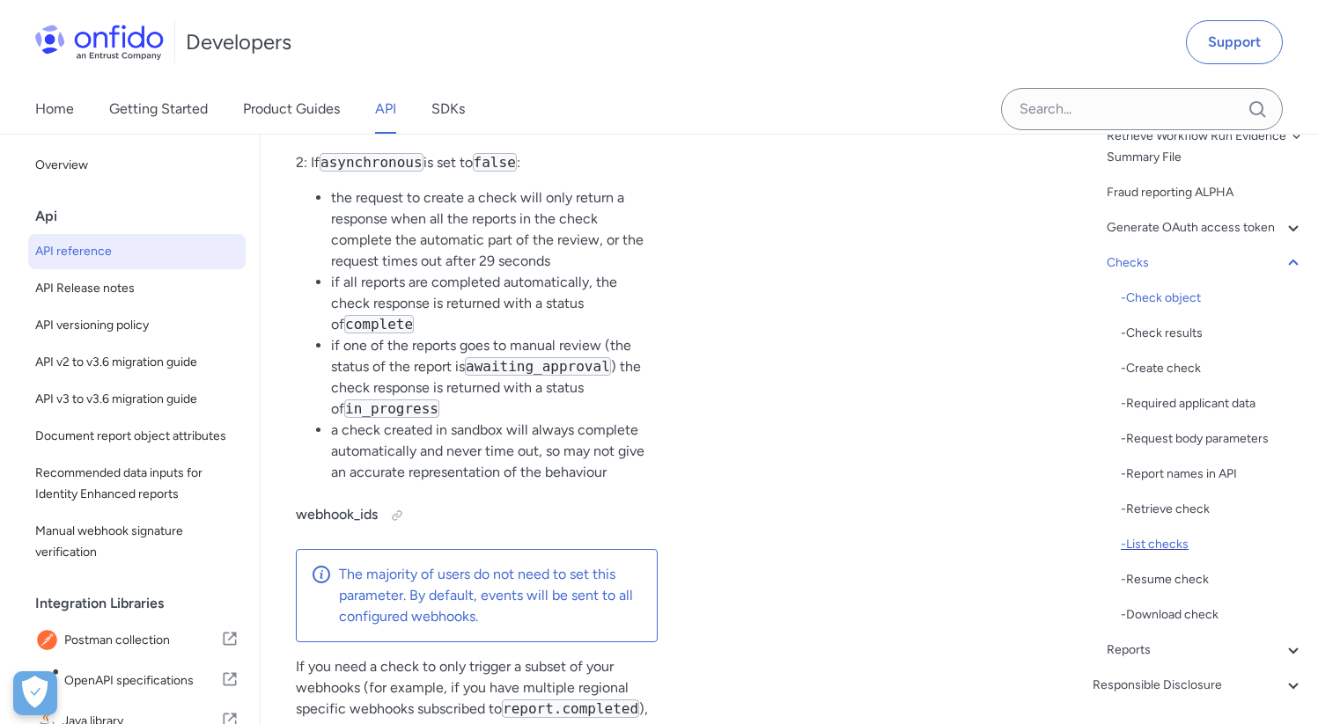
click at [1173, 555] on div "- List checks" at bounding box center [1211, 544] width 183 height 21
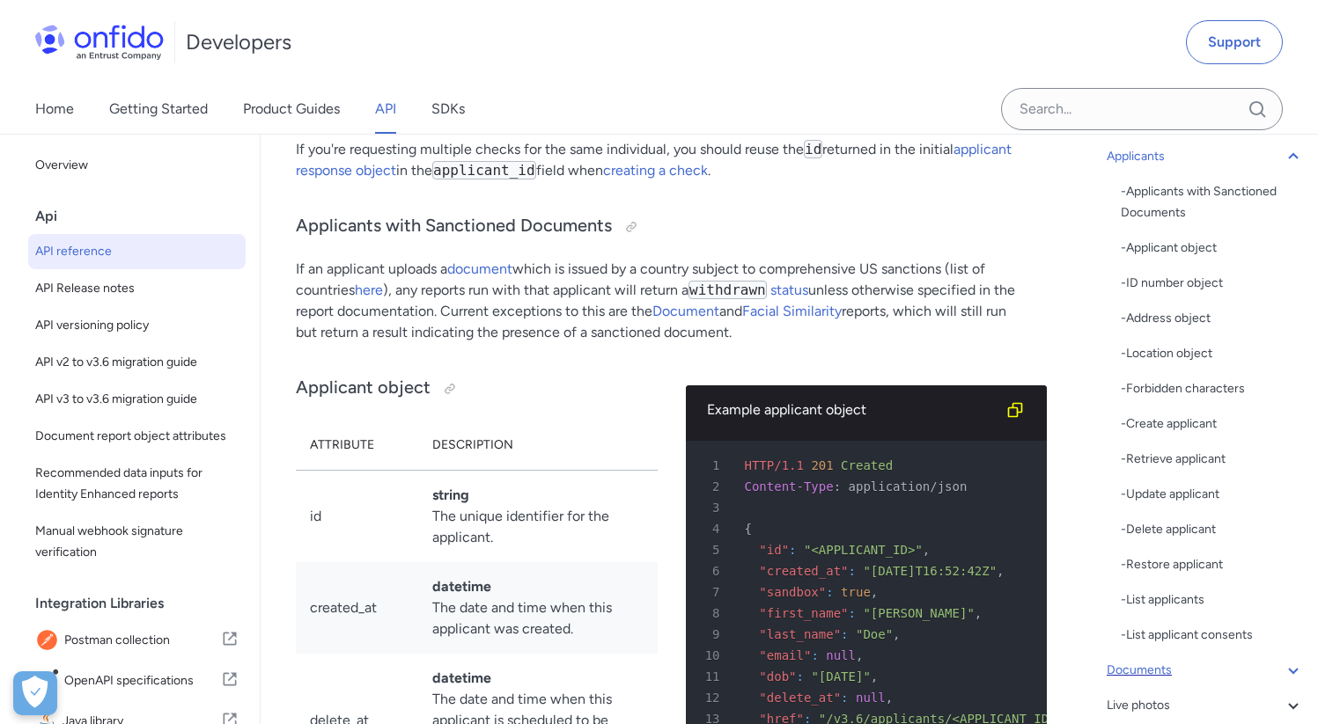
scroll to position [207, 0]
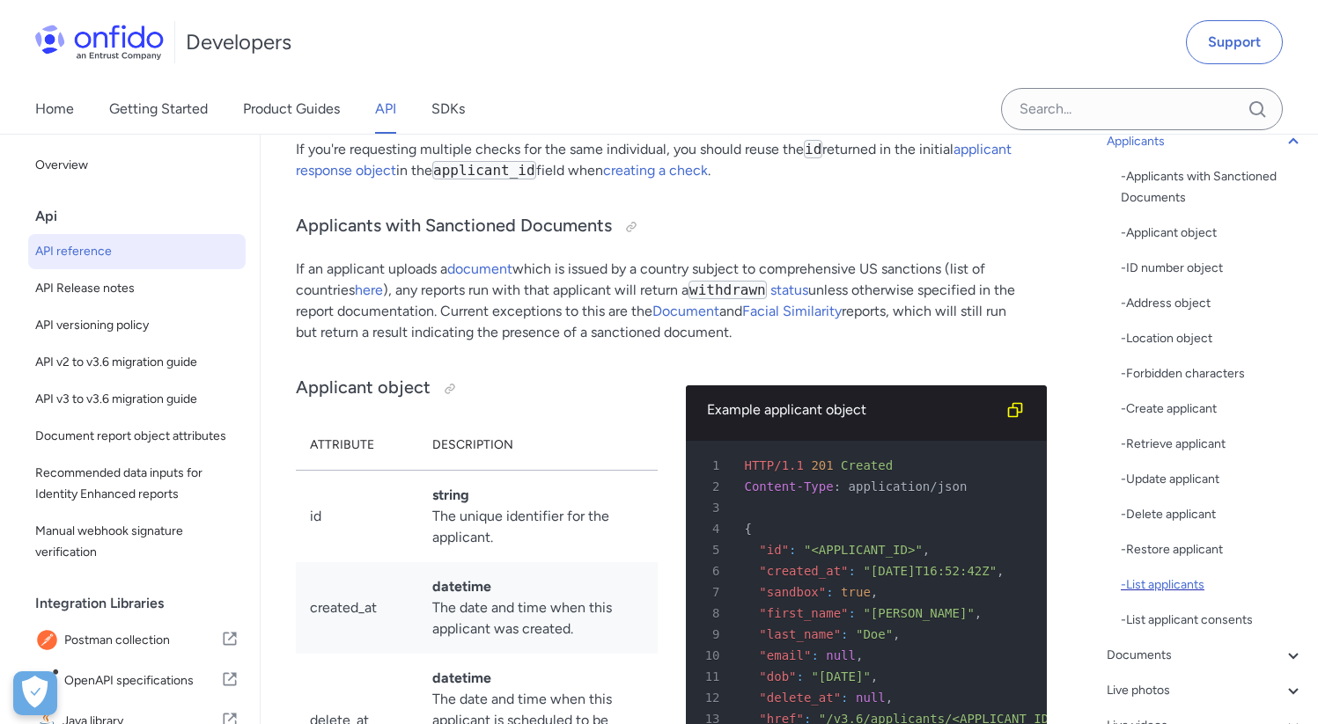
click at [1178, 586] on div "- List applicants" at bounding box center [1211, 585] width 183 height 21
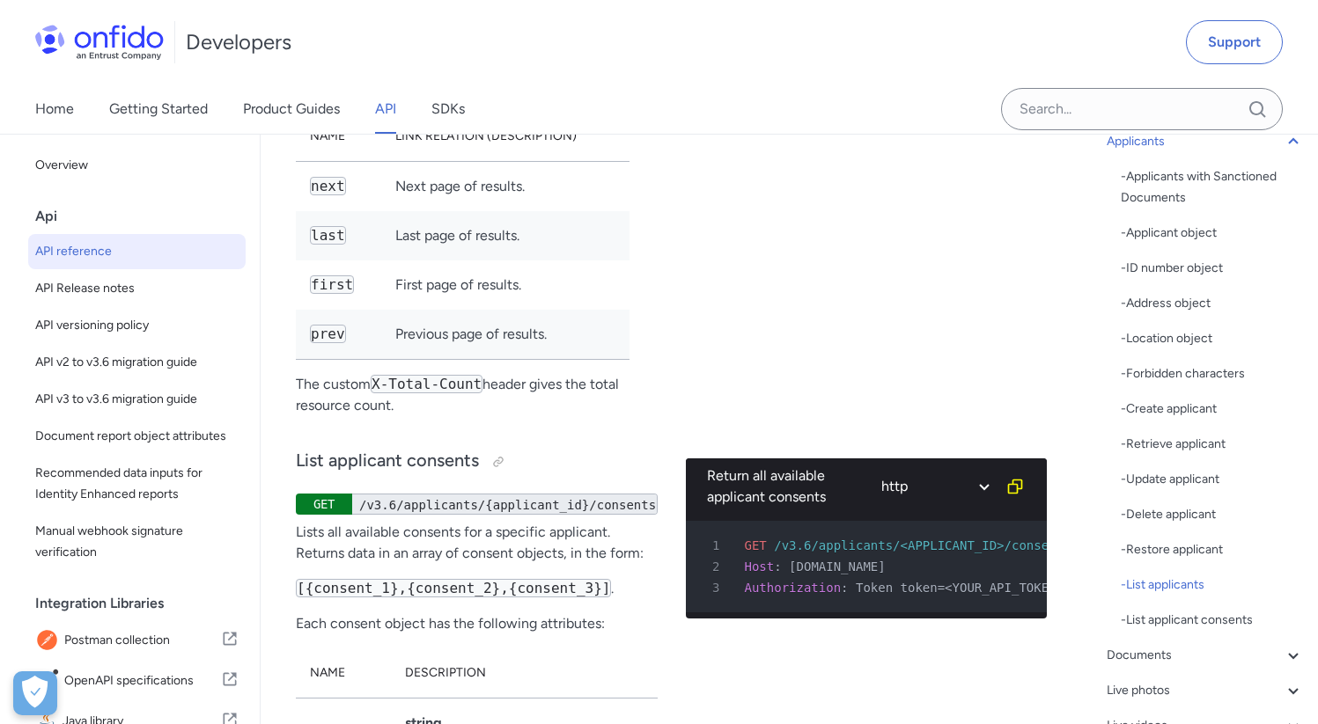
drag, startPoint x: 874, startPoint y: 506, endPoint x: 850, endPoint y: 524, distance: 29.6
drag, startPoint x: 470, startPoint y: 370, endPoint x: 645, endPoint y: 376, distance: 175.3
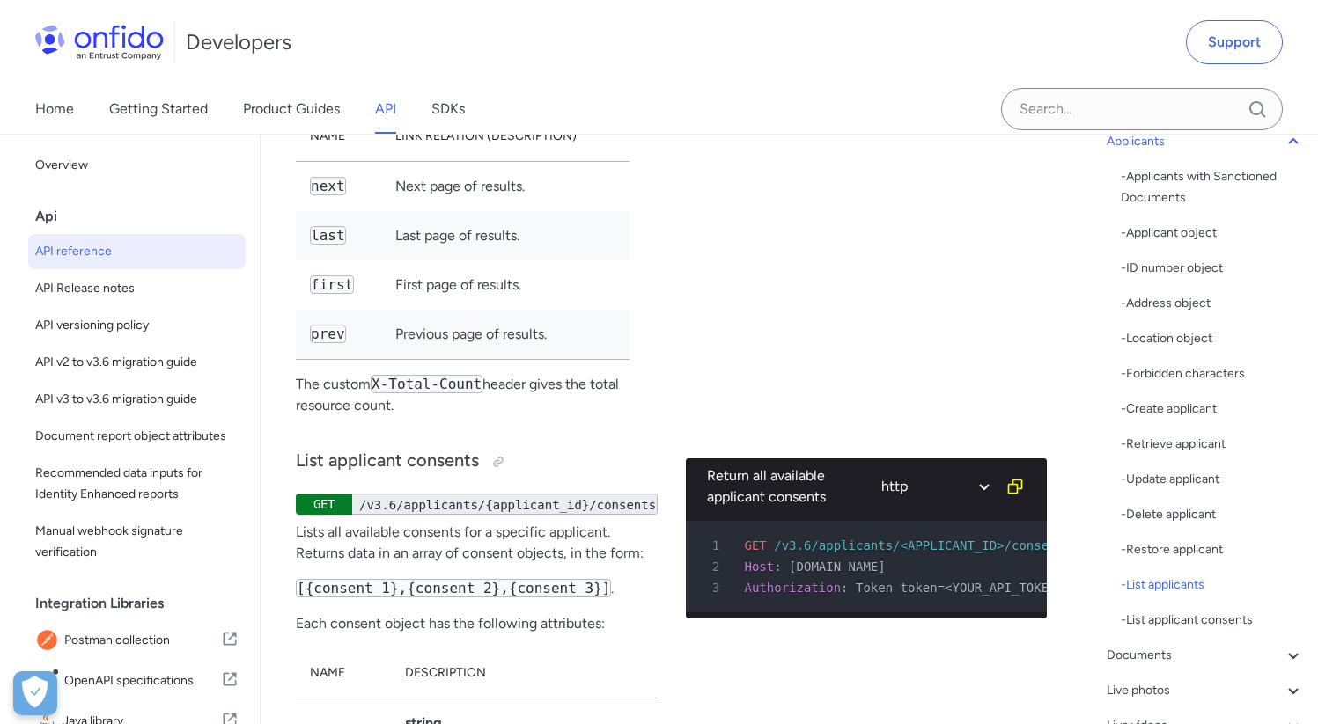
drag, startPoint x: 440, startPoint y: 539, endPoint x: 514, endPoint y: 556, distance: 76.0
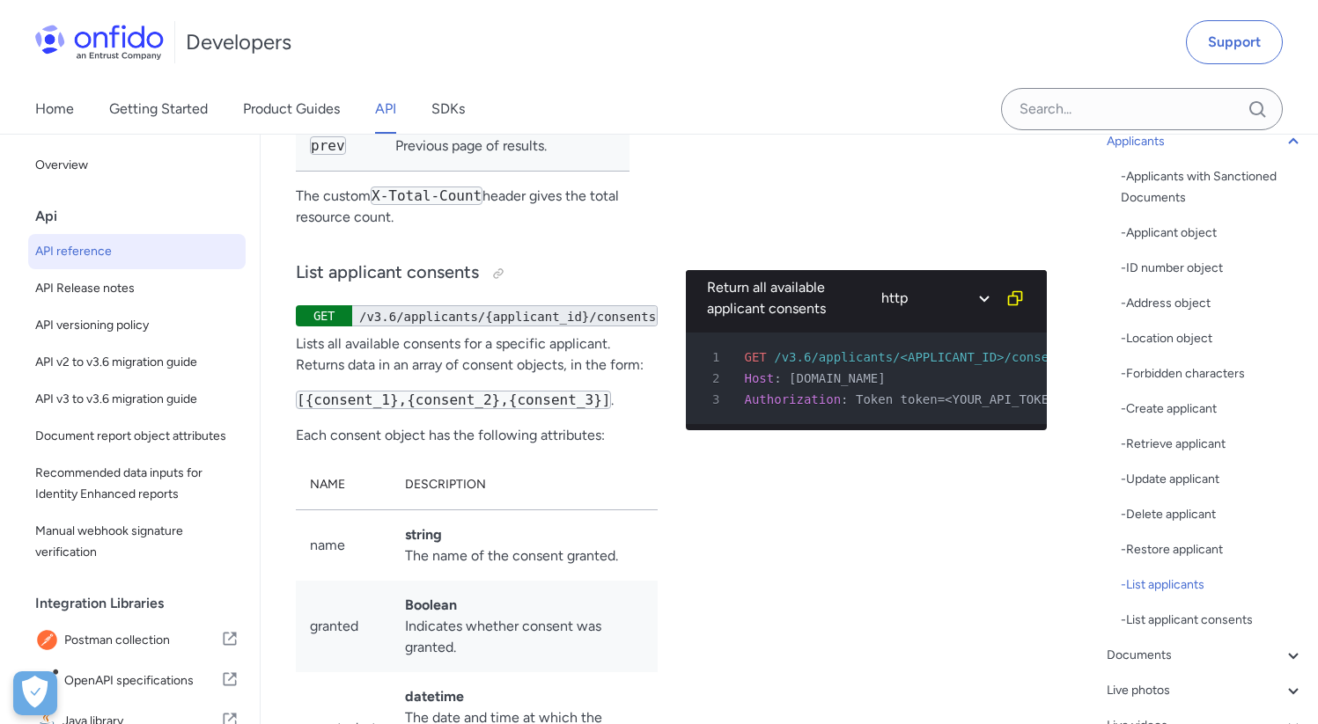
scroll to position [30092, 0]
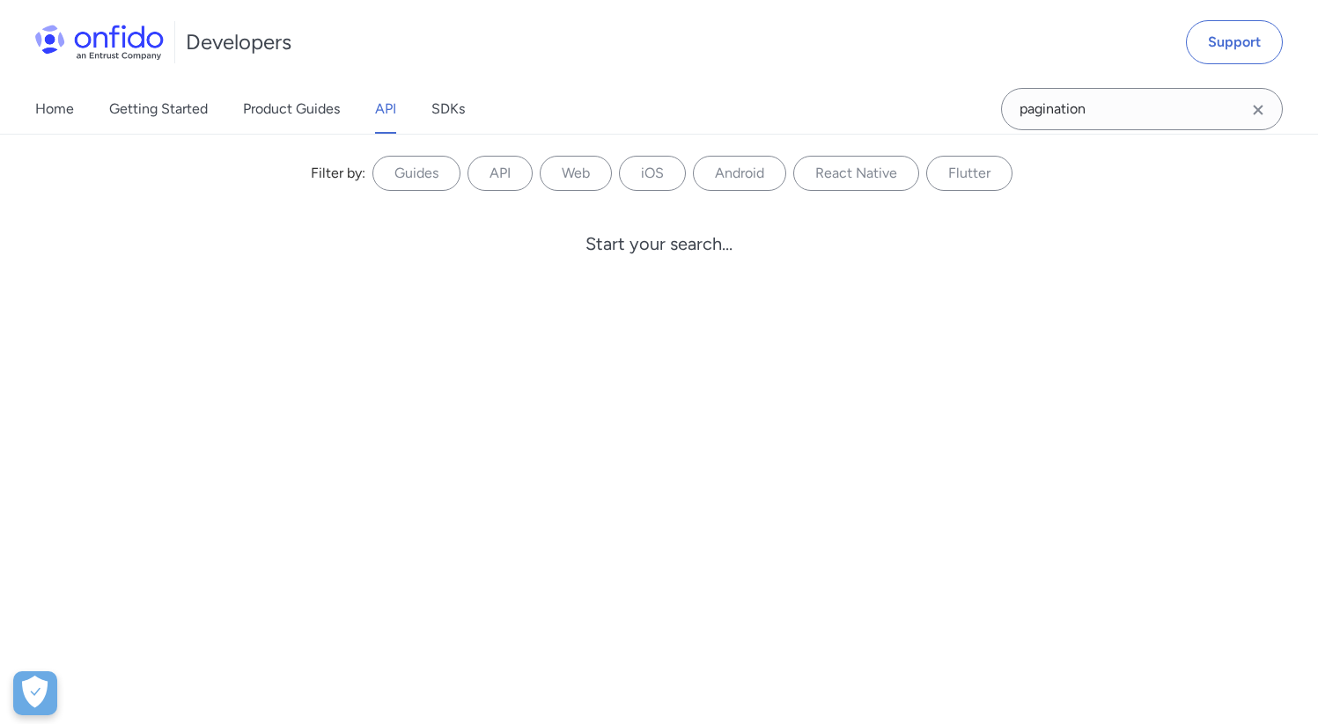
type input "pagination"
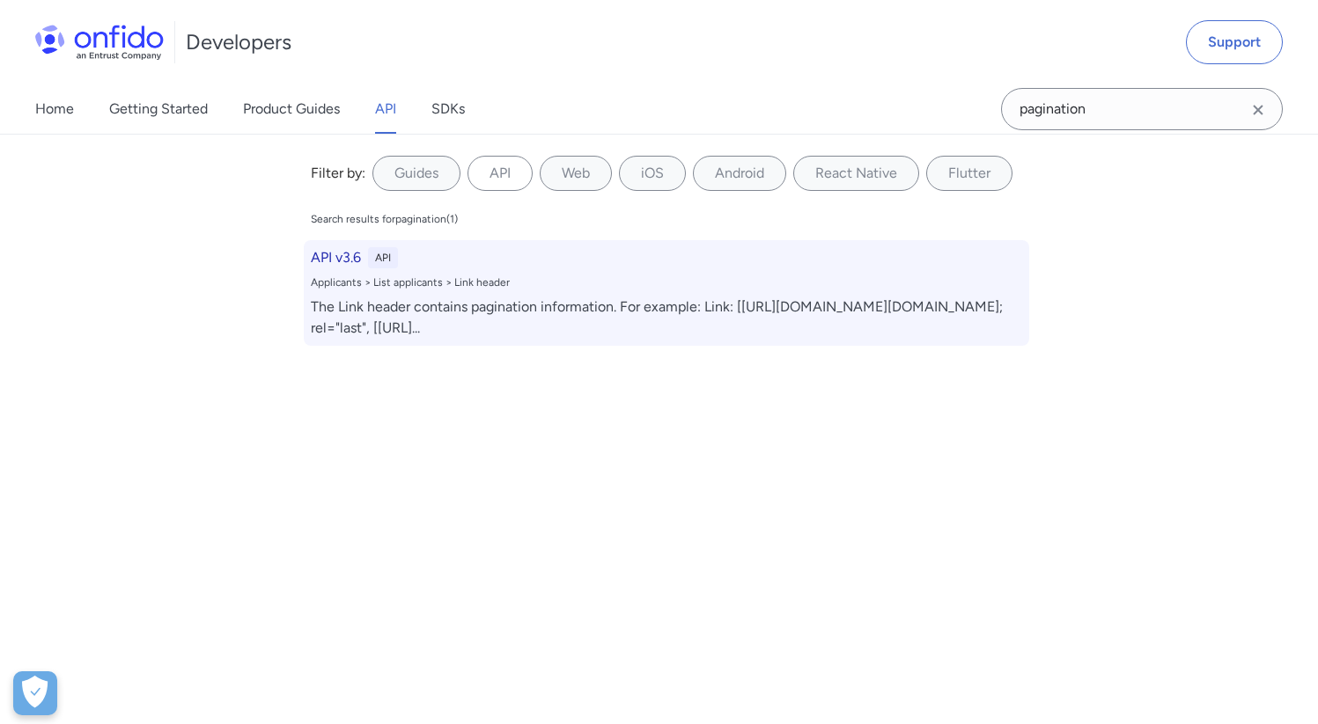
click at [330, 251] on h6 "API v3.6" at bounding box center [336, 257] width 50 height 21
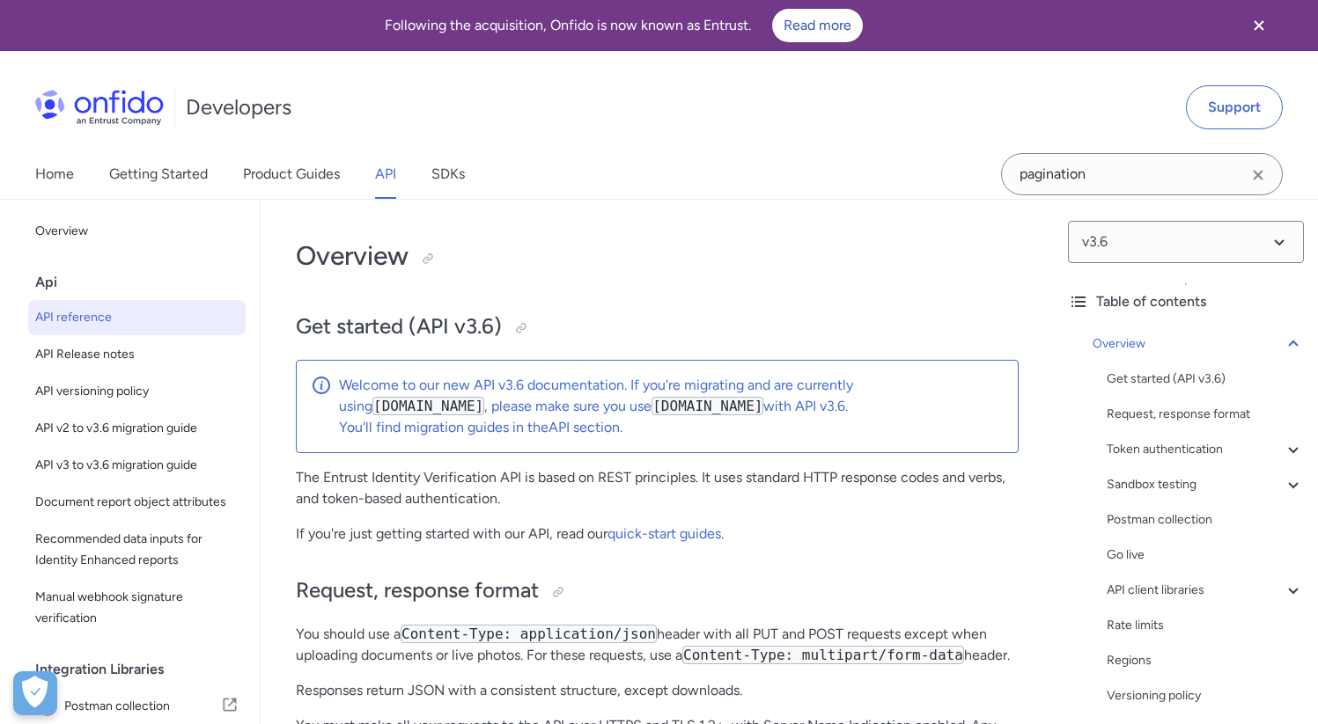
scroll to position [30238, 0]
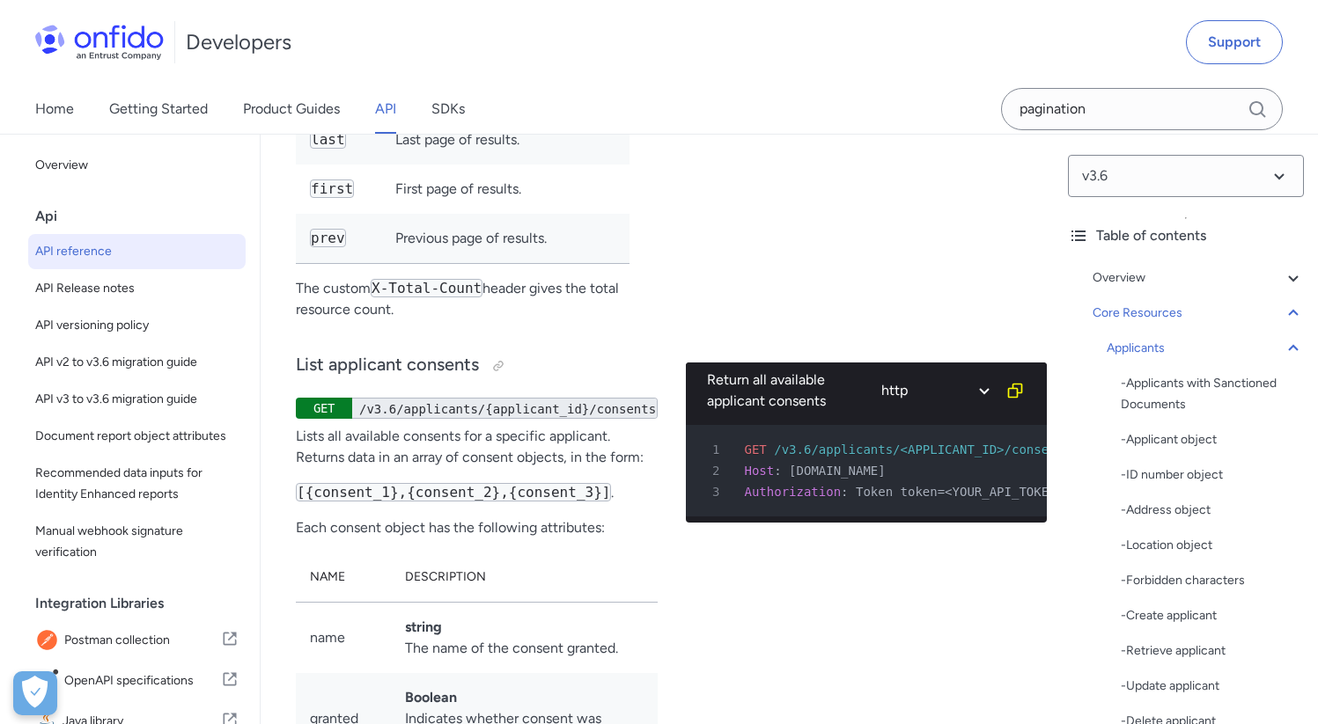
scroll to position [30016, 0]
